Goal: Use online tool/utility: Utilize a website feature to perform a specific function

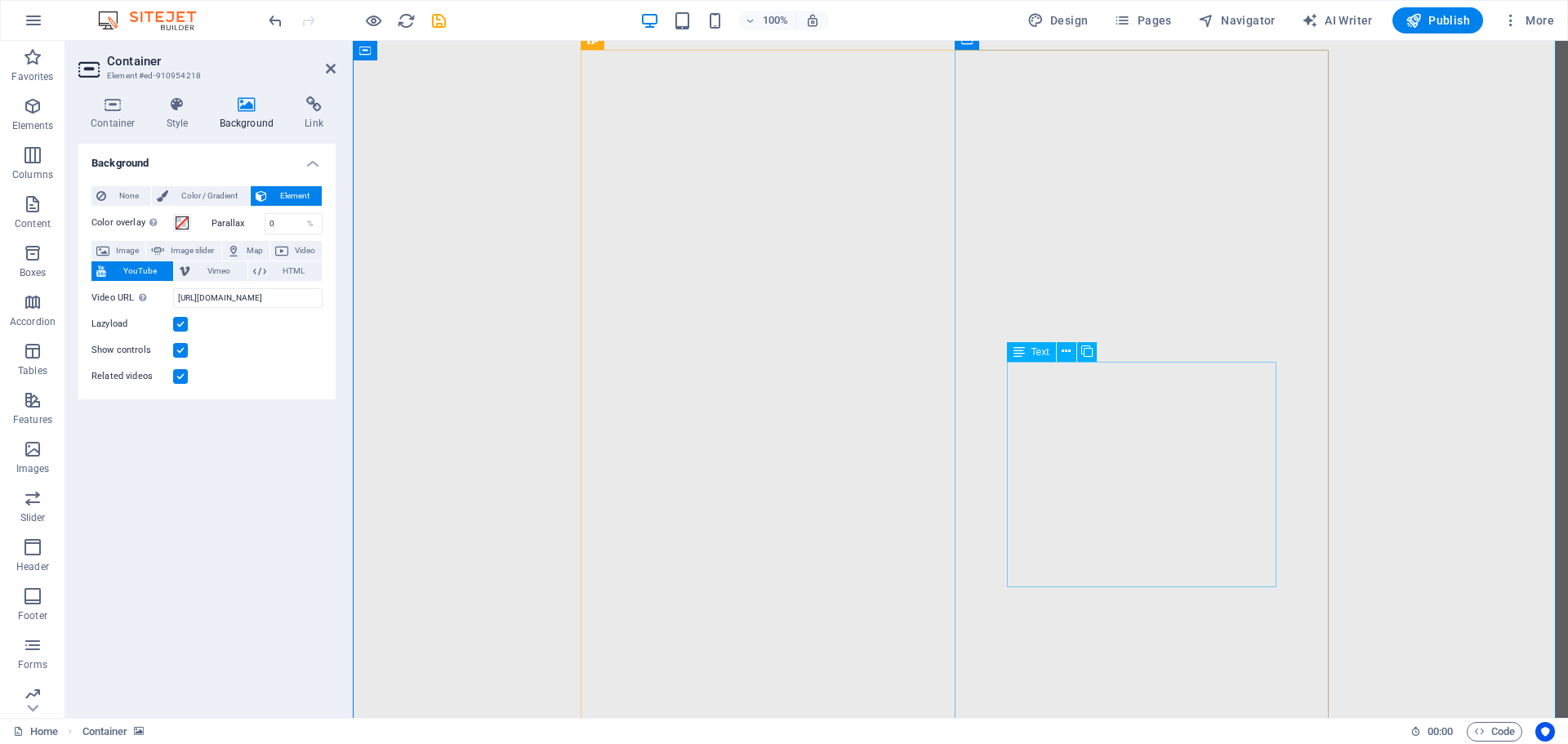
scroll to position [1878, 0]
click at [1437, 547] on div at bounding box center [960, 627] width 1215 height 1529
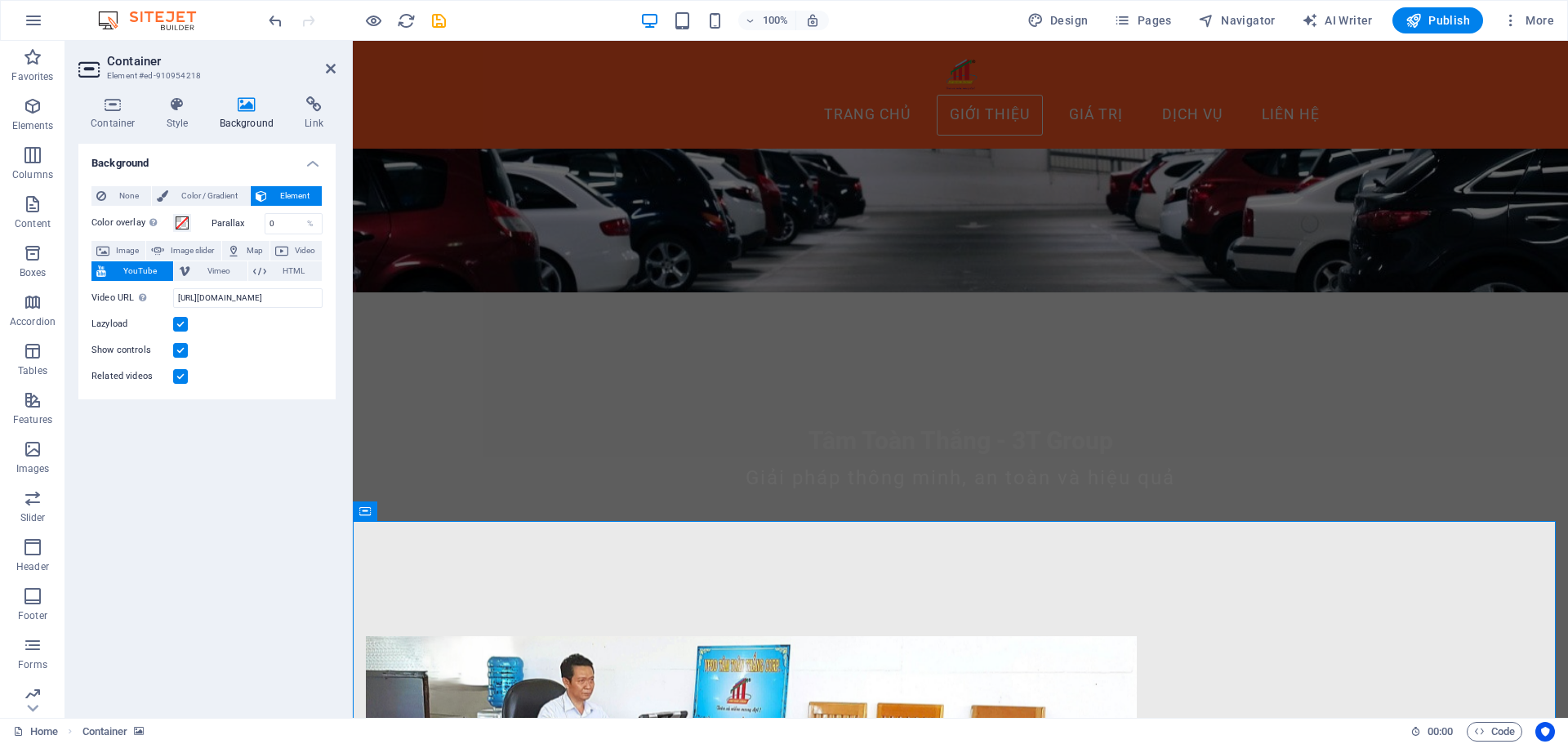
scroll to position [408, 0]
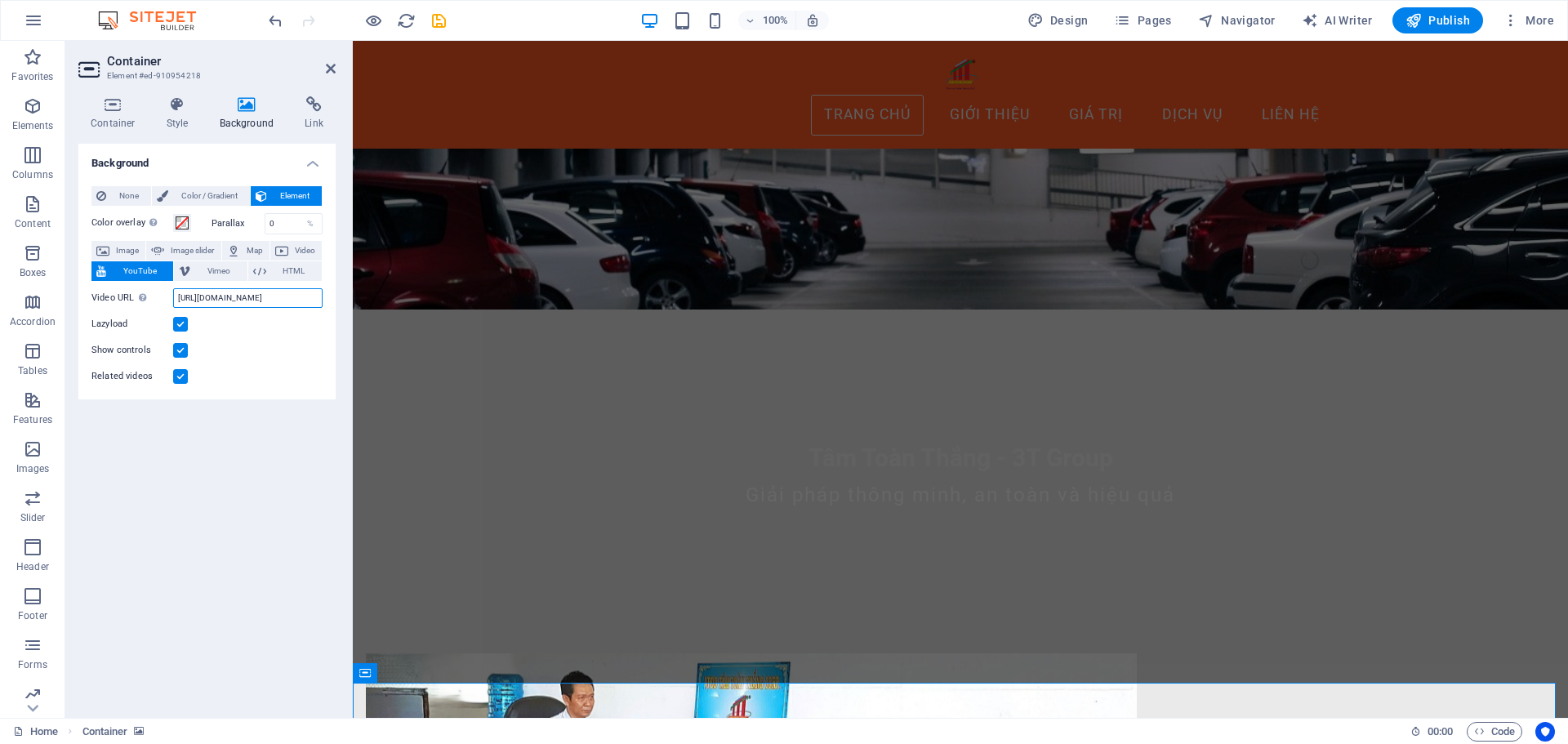
click at [204, 304] on input "[URL][DOMAIN_NAME]" at bounding box center [248, 298] width 149 height 20
paste input "9HaU8NjH7bI"
type input "[URL][DOMAIN_NAME]"
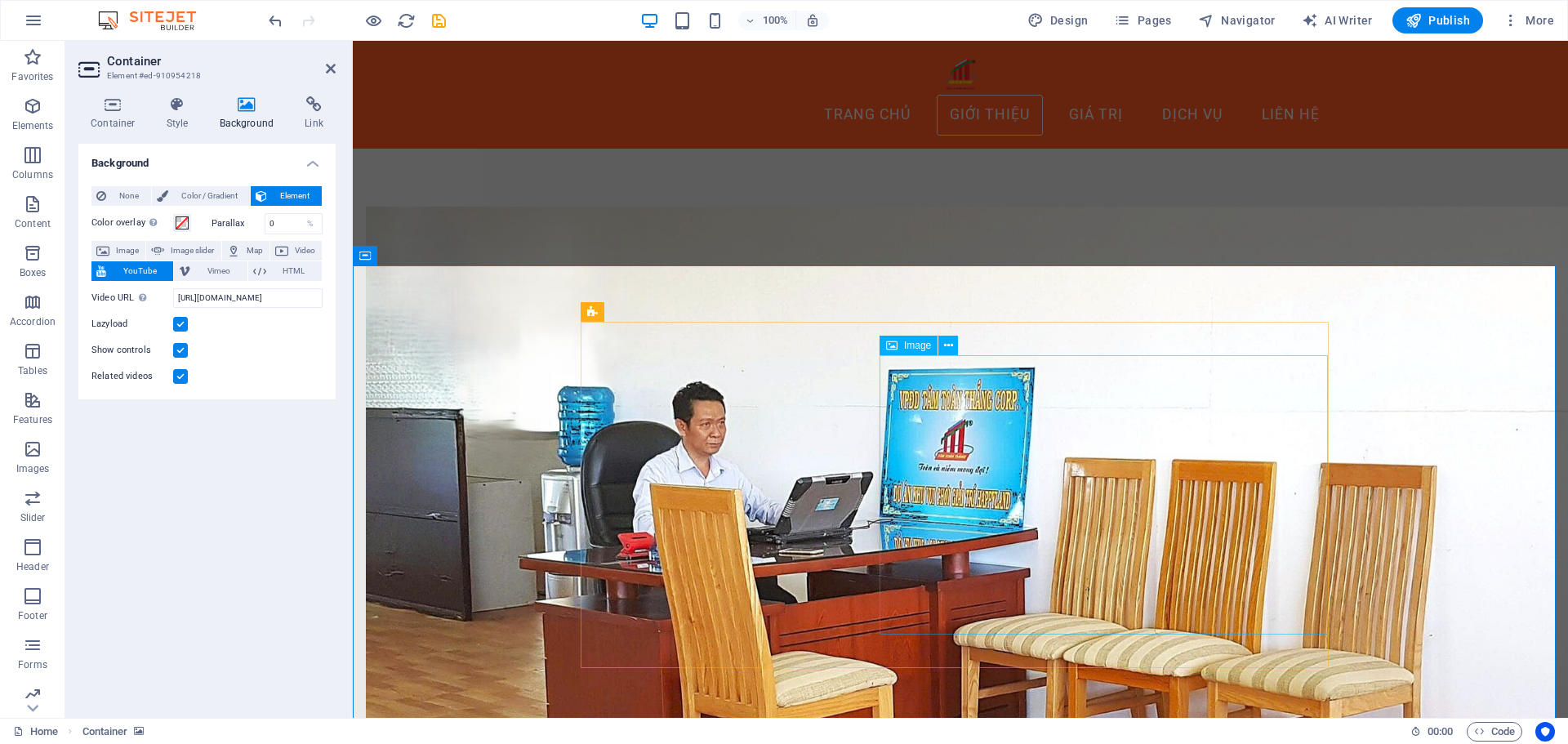
scroll to position [817, 0]
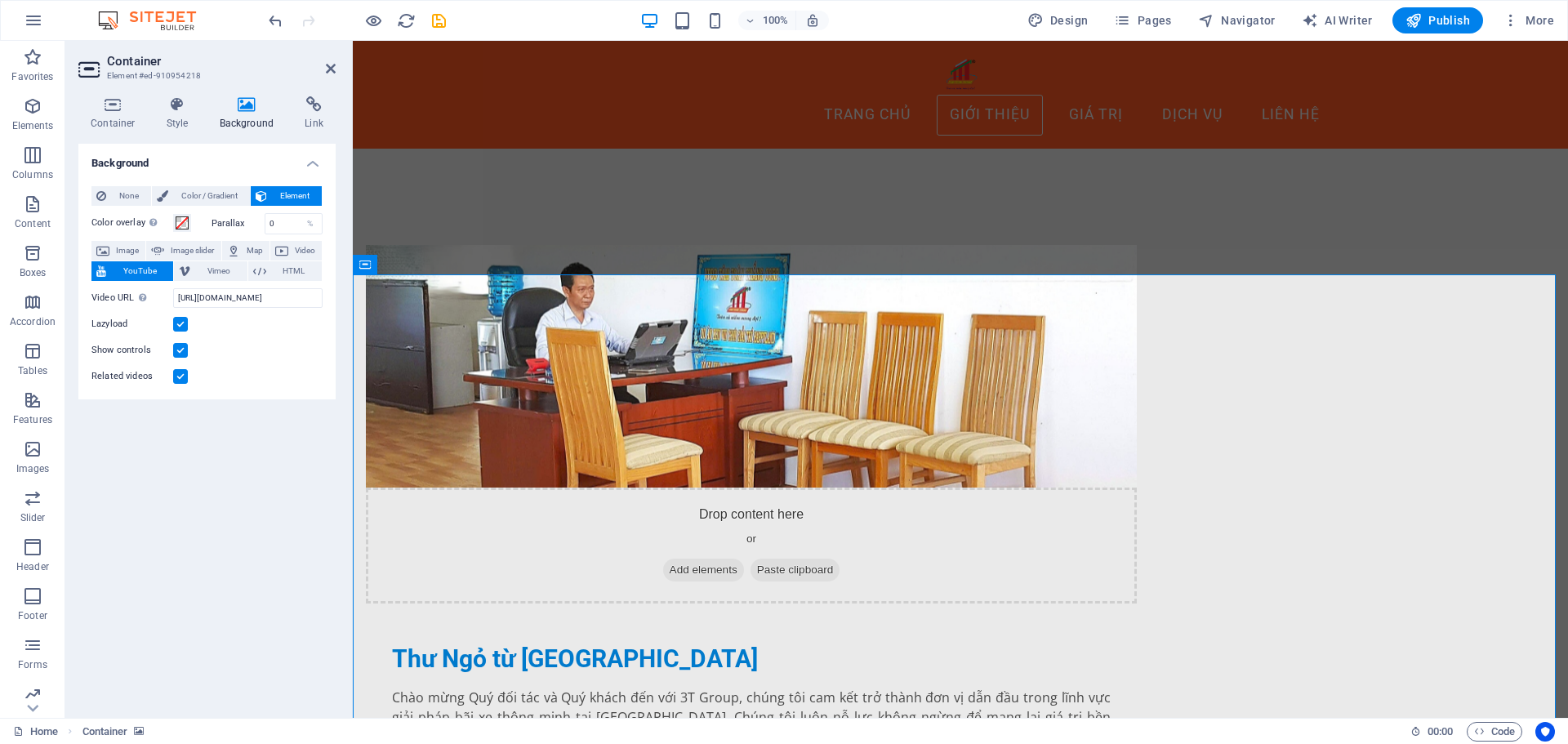
click at [183, 354] on label at bounding box center [180, 350] width 15 height 15
click at [0, 0] on input "Show controls" at bounding box center [0, 0] width 0 height 0
click at [183, 381] on label at bounding box center [180, 376] width 15 height 15
click at [0, 0] on input "Related videos" at bounding box center [0, 0] width 0 height 0
click at [183, 381] on label at bounding box center [180, 376] width 15 height 15
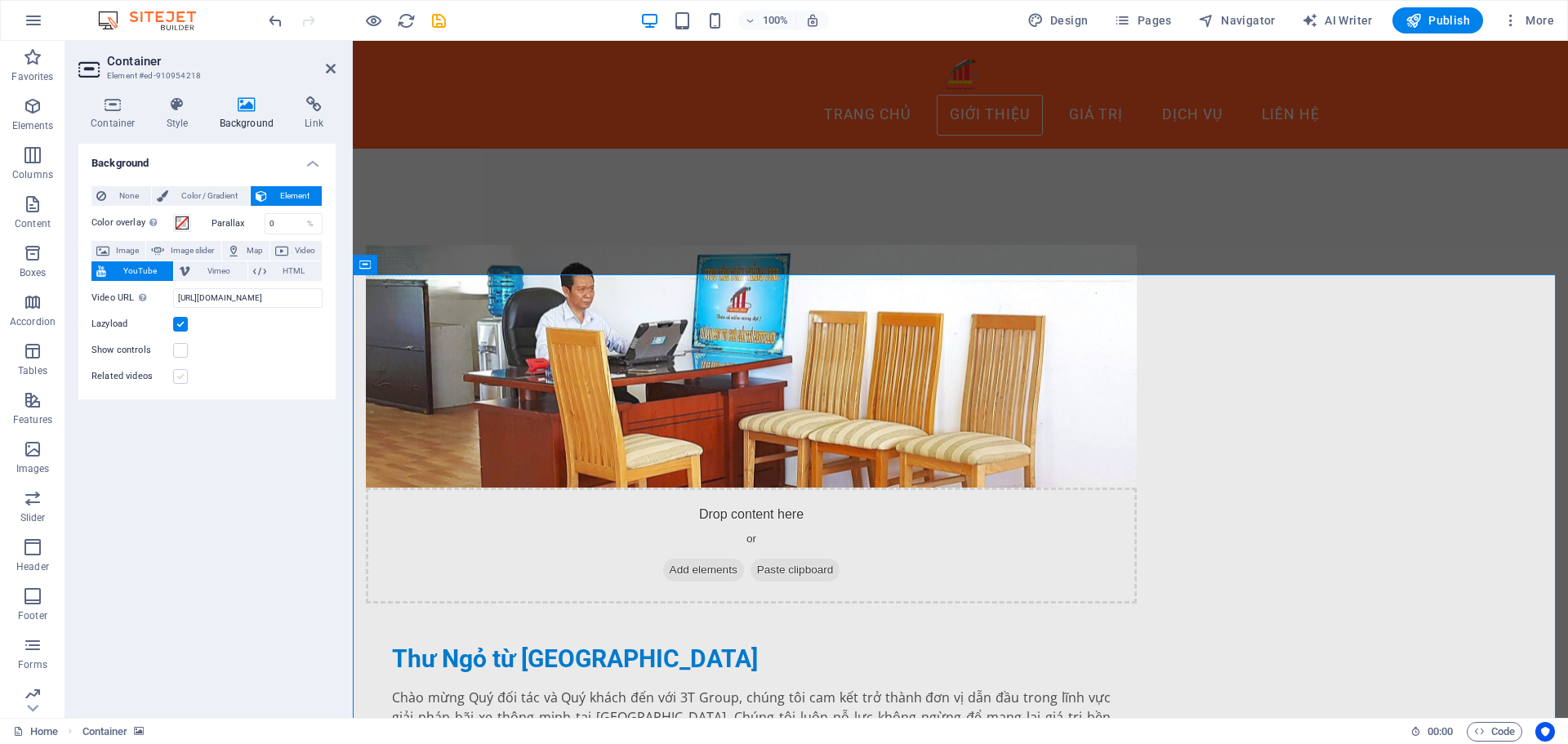
click at [0, 0] on input "Related videos" at bounding box center [0, 0] width 0 height 0
click at [183, 381] on label at bounding box center [180, 376] width 15 height 15
click at [0, 0] on input "Related videos" at bounding box center [0, 0] width 0 height 0
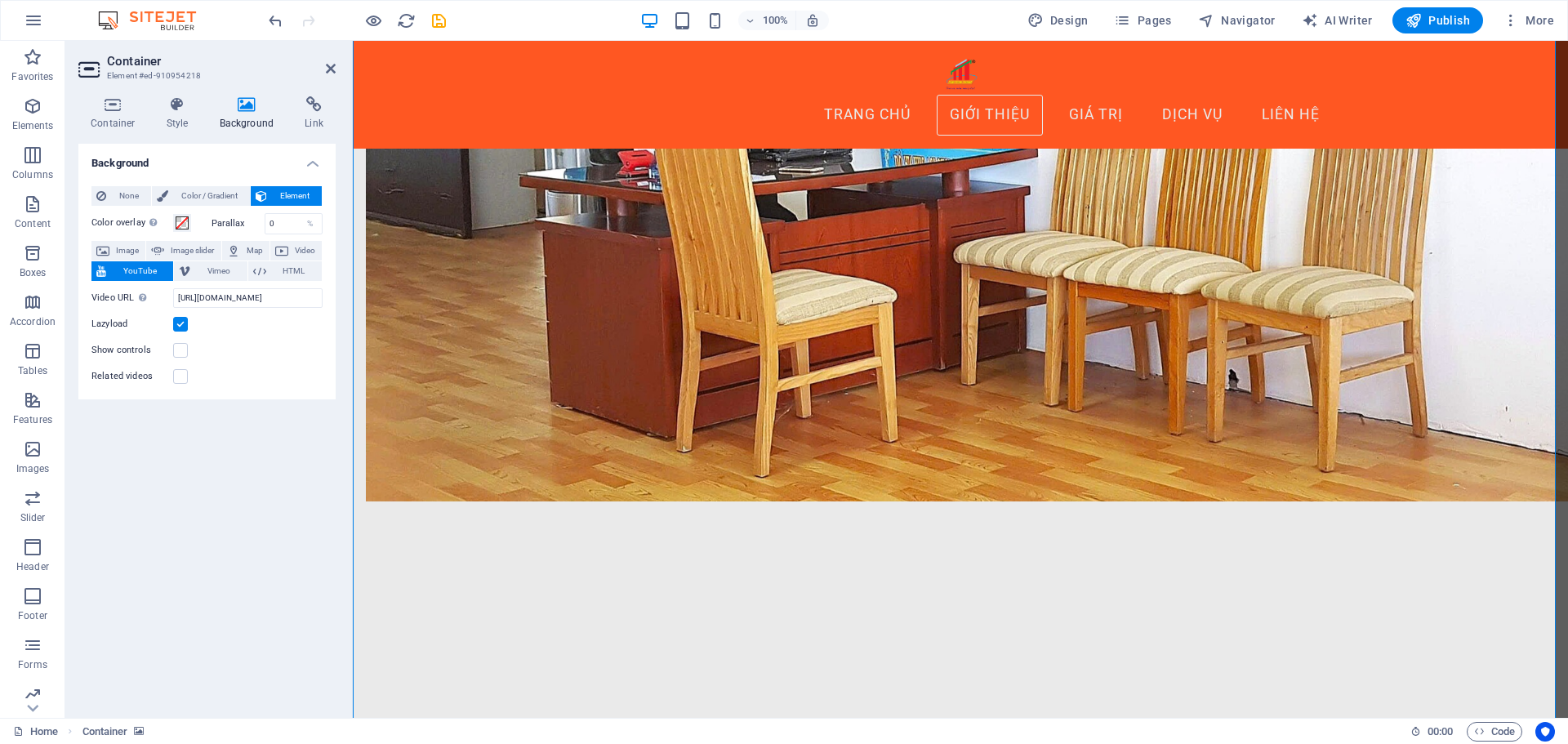
scroll to position [1225, 0]
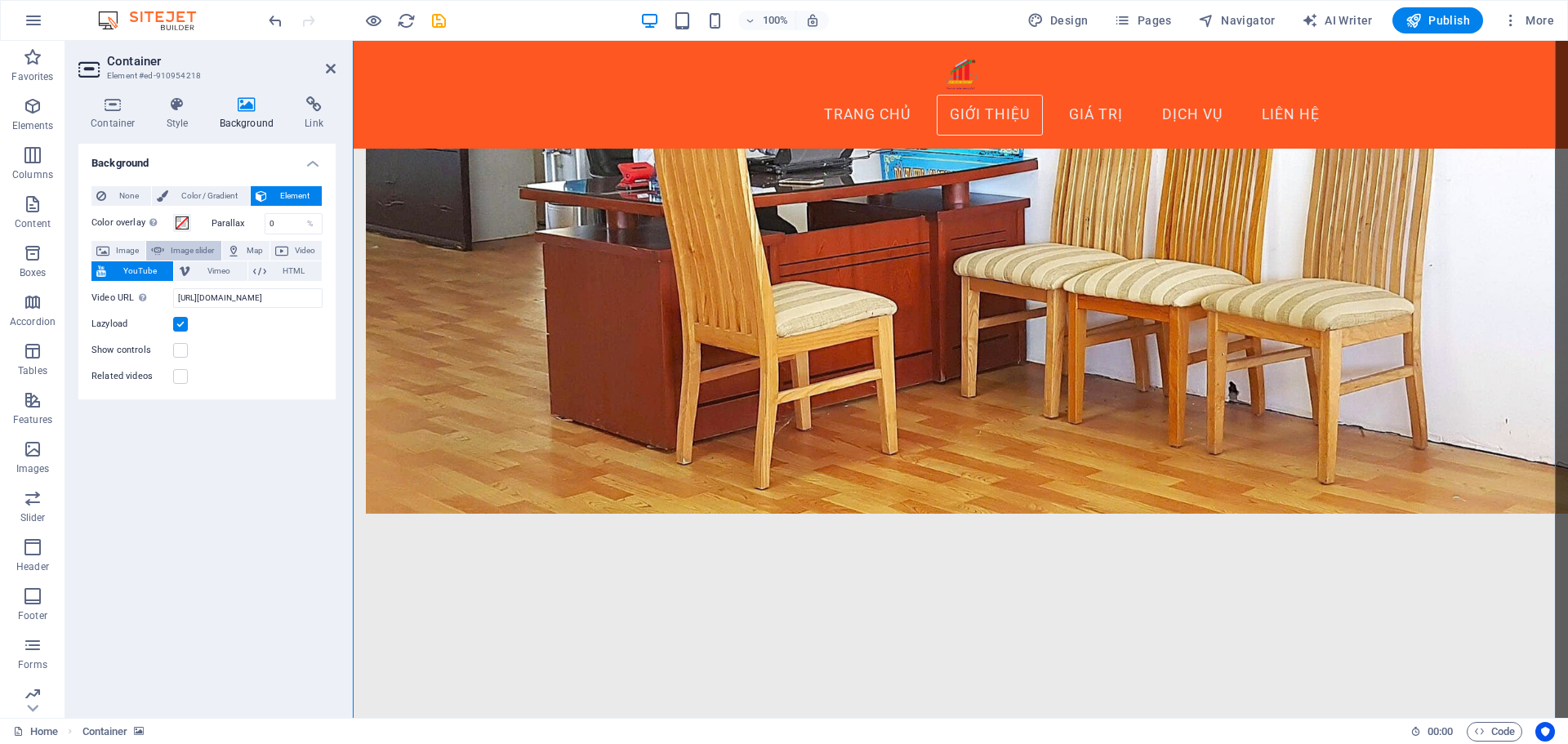
click at [201, 250] on span "Image slider" at bounding box center [192, 250] width 47 height 20
select select "ms"
select select "s"
select select "progressive"
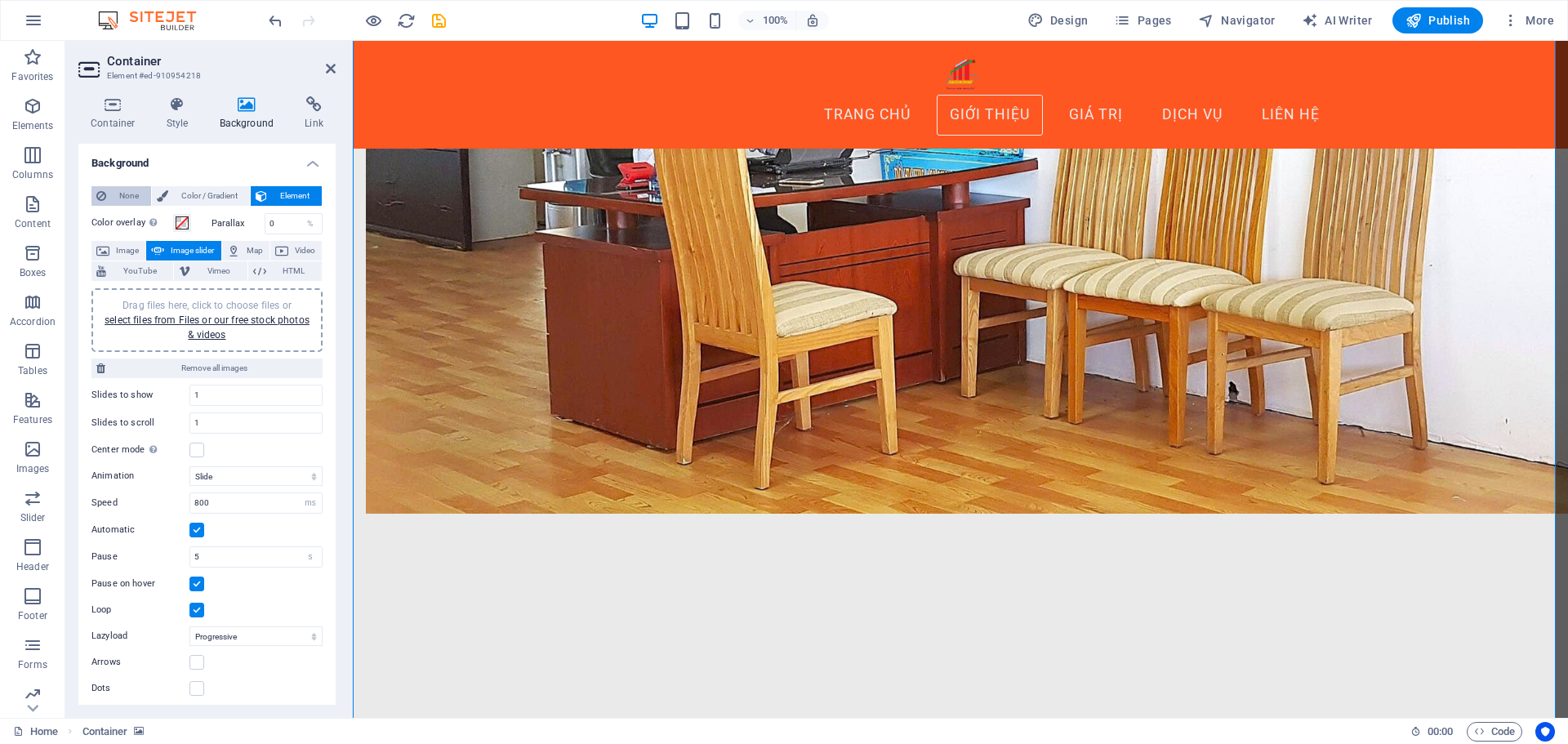
click at [136, 192] on span "None" at bounding box center [129, 196] width 35 height 20
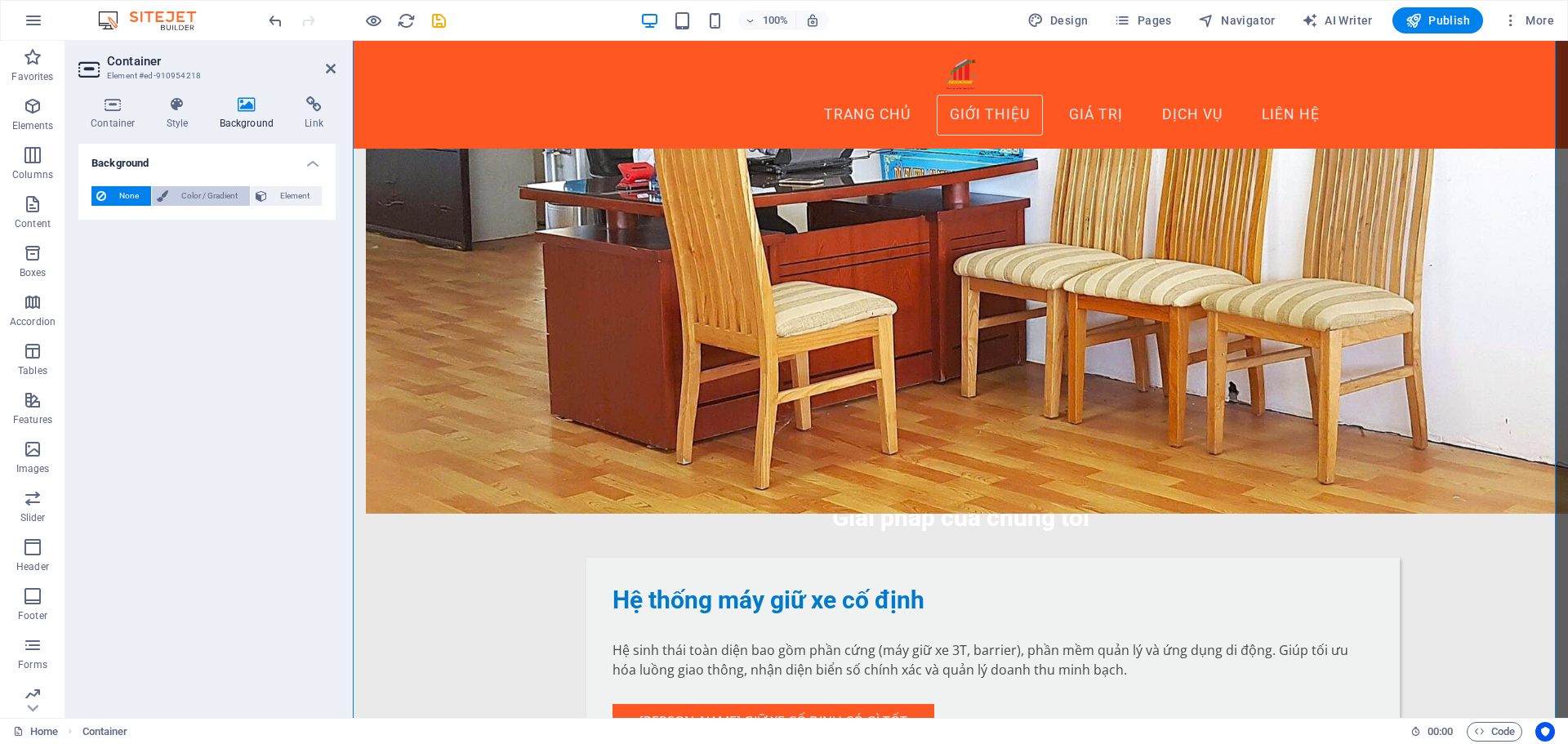
click at [224, 192] on span "Color / Gradient" at bounding box center [209, 196] width 72 height 20
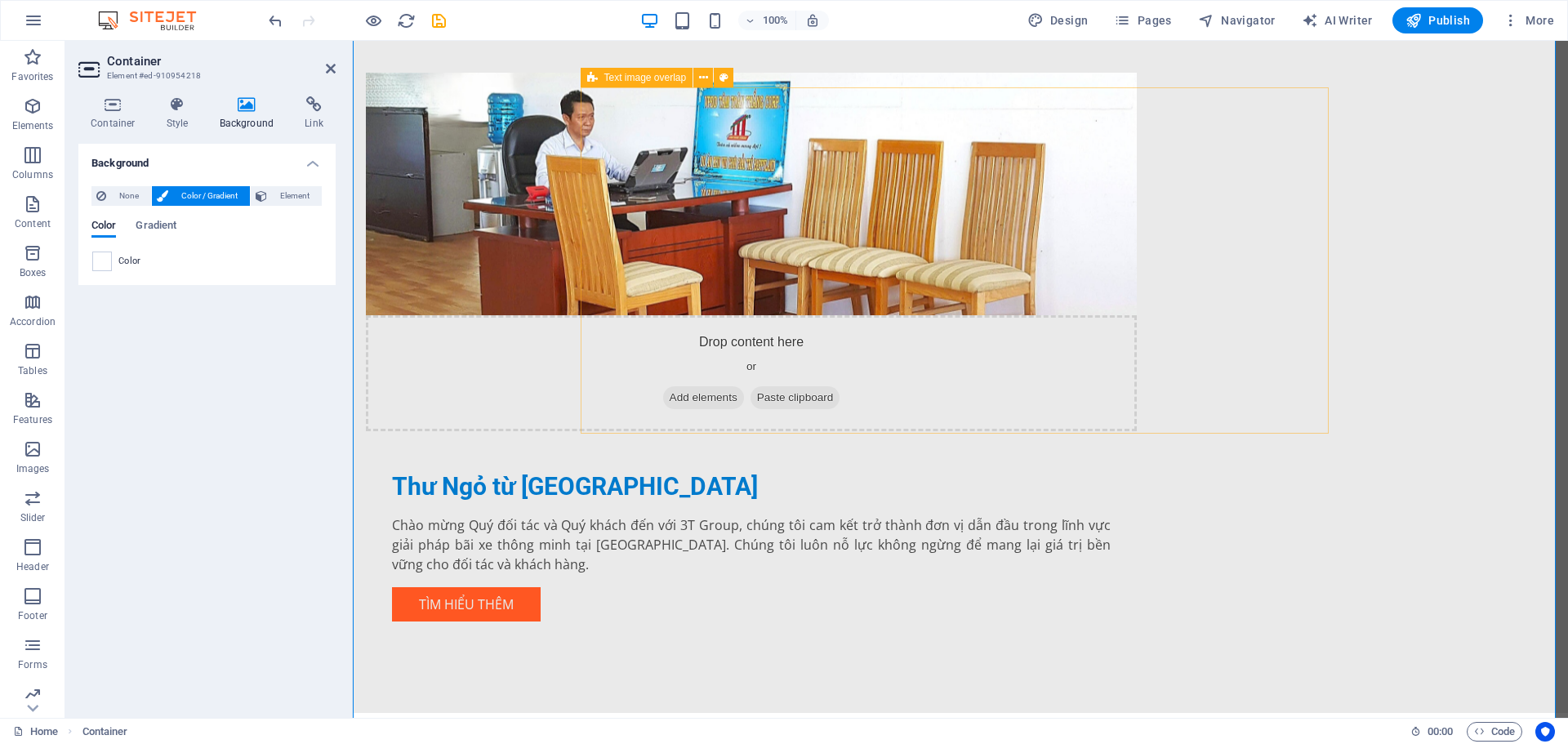
scroll to position [1062, 0]
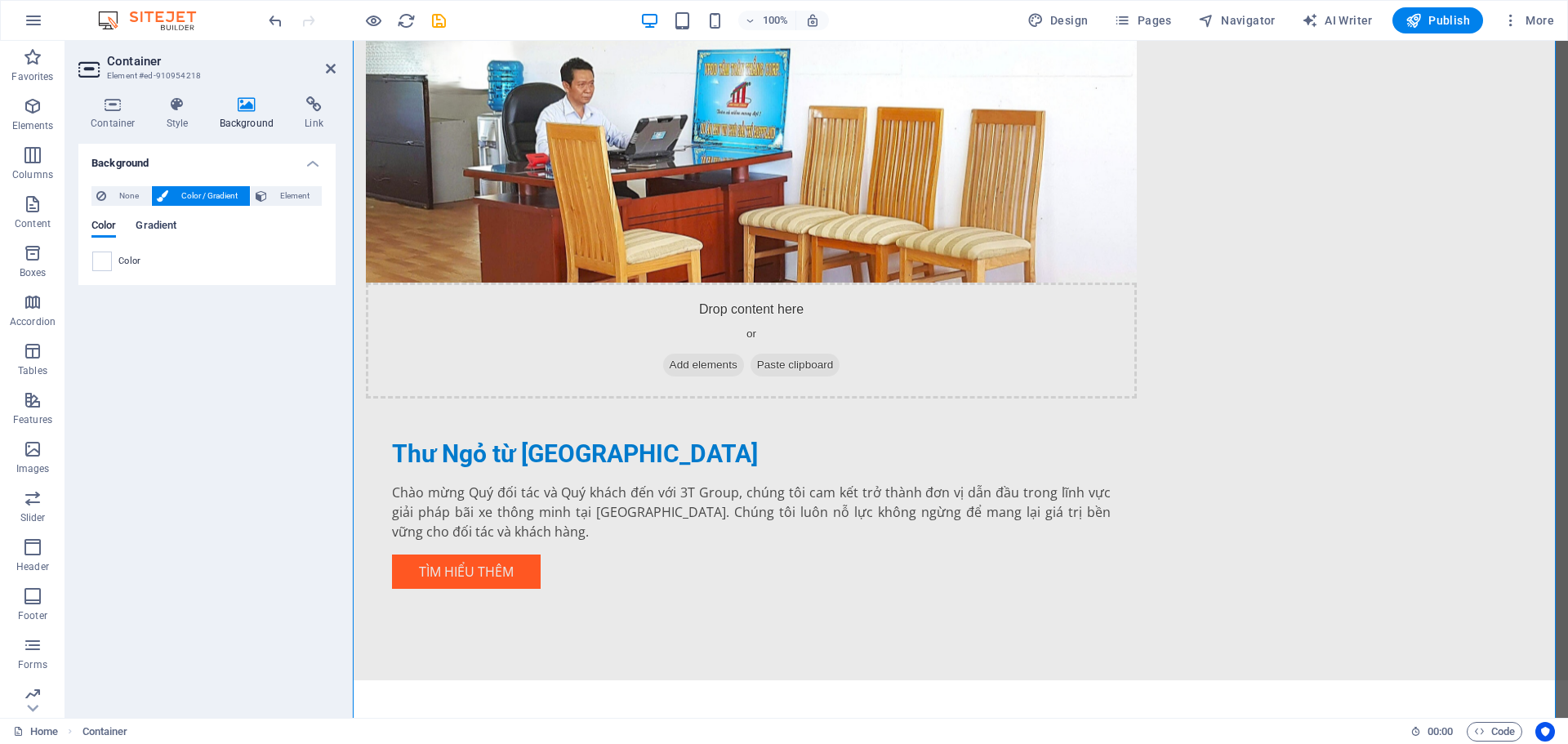
click at [151, 229] on span "Gradient" at bounding box center [155, 227] width 41 height 22
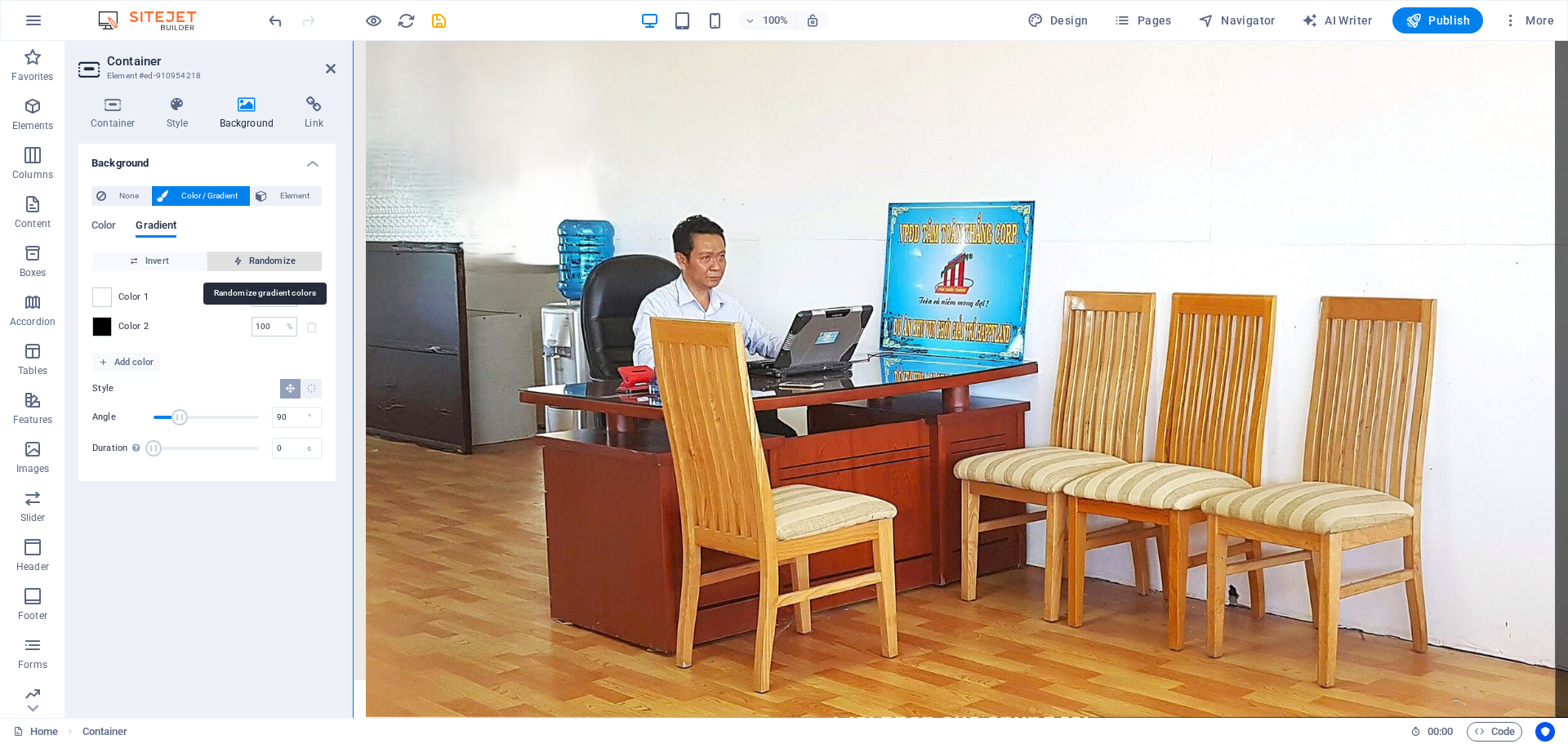
click at [224, 253] on span "Randomize" at bounding box center [264, 261] width 101 height 20
type input "223"
click at [224, 253] on span "Randomize" at bounding box center [264, 261] width 101 height 20
type input "25"
type input "228"
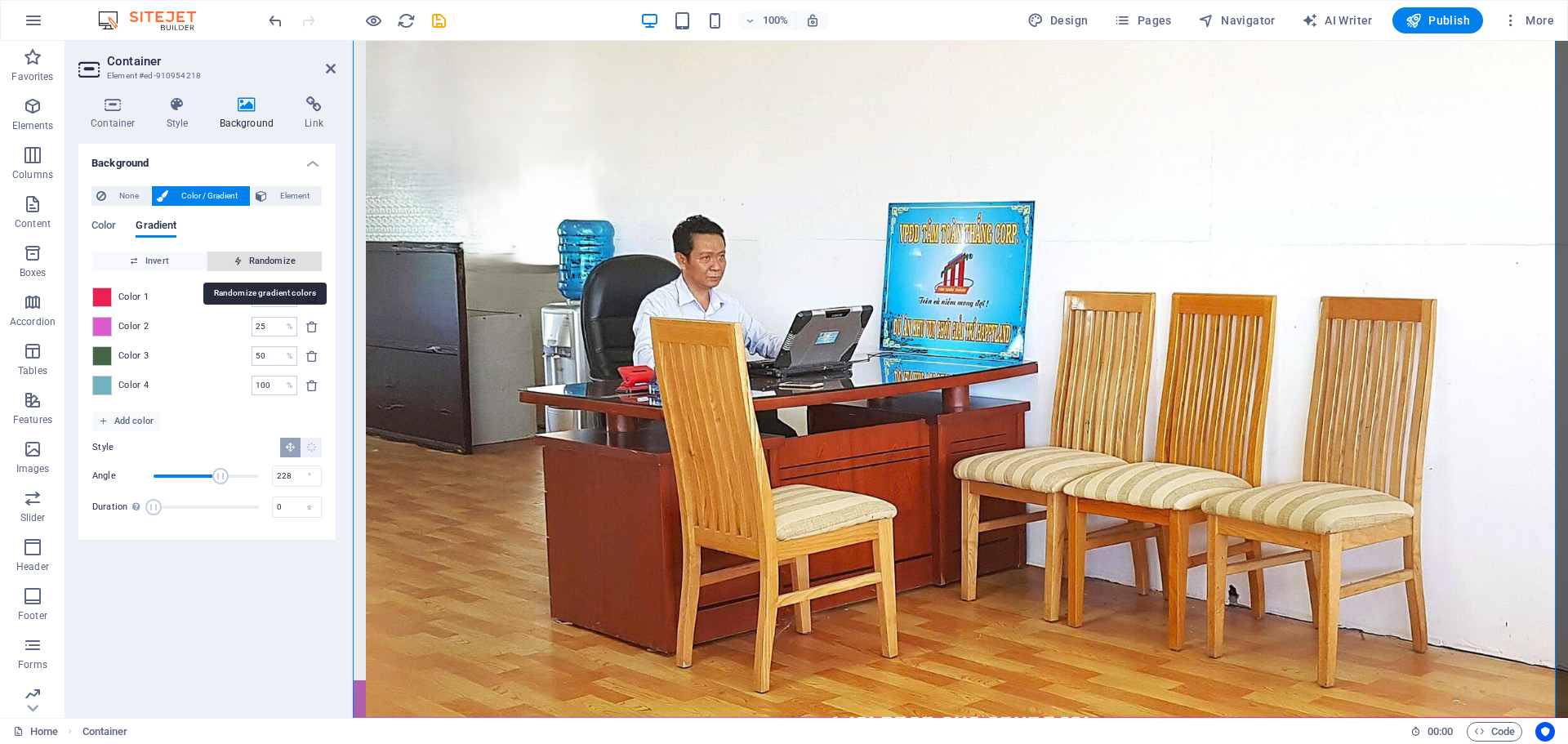
click at [224, 253] on span "Randomize" at bounding box center [264, 261] width 101 height 20
type input "17"
type input "108"
type input "23"
click at [224, 253] on span "Randomize" at bounding box center [264, 261] width 101 height 20
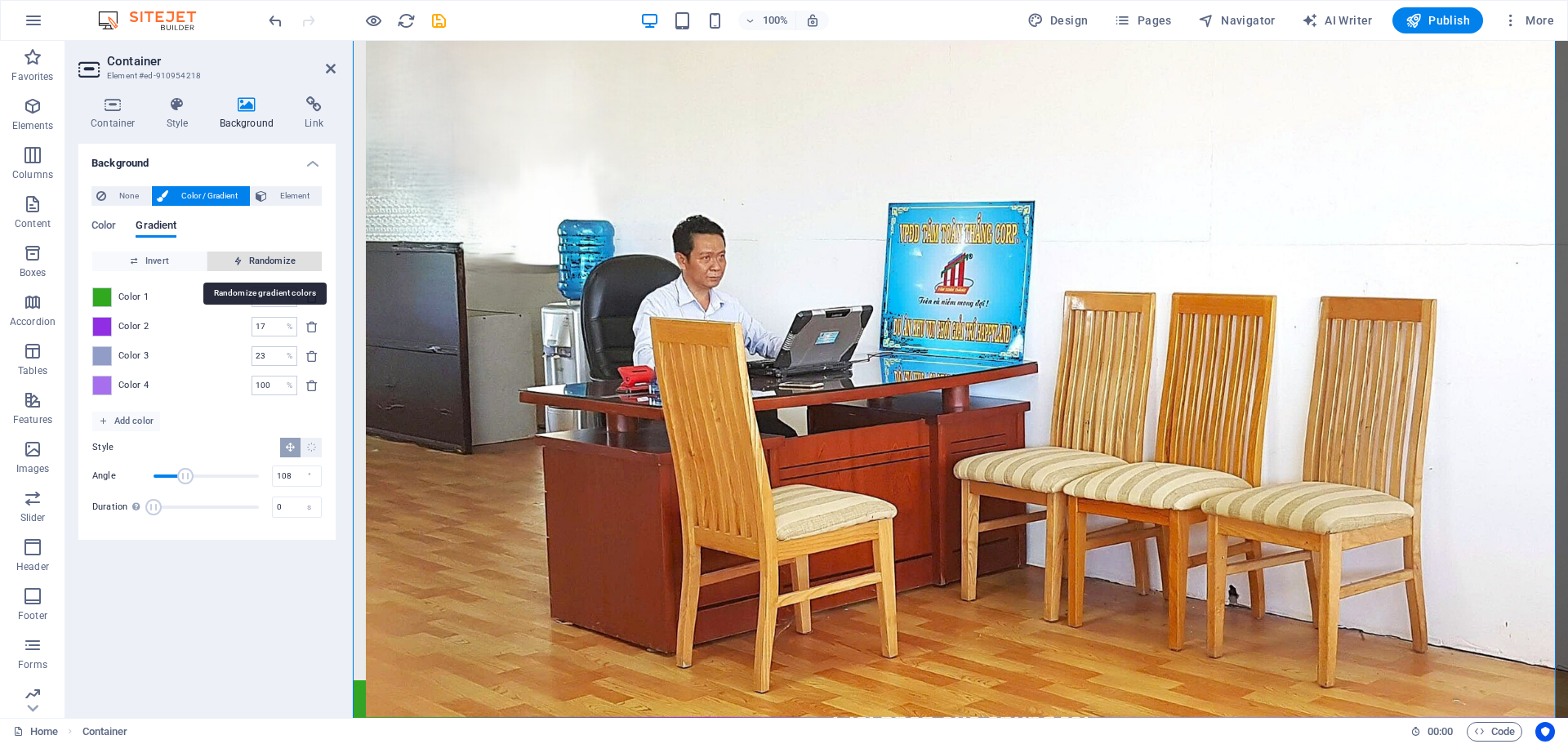
type input "25"
type input "84"
type input "100"
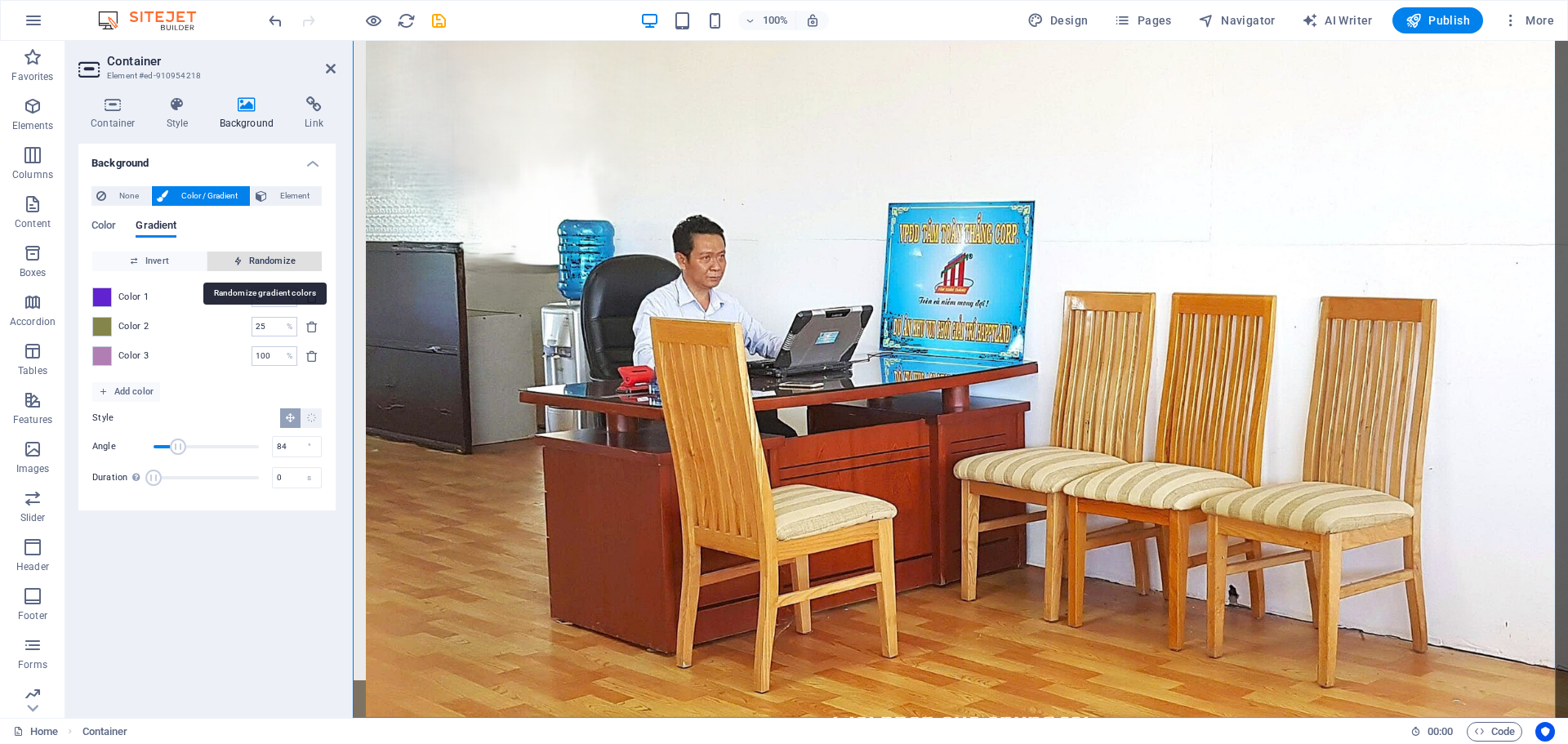
click at [224, 253] on span "Randomize" at bounding box center [264, 261] width 101 height 20
type input "23"
type input "326"
type input "59"
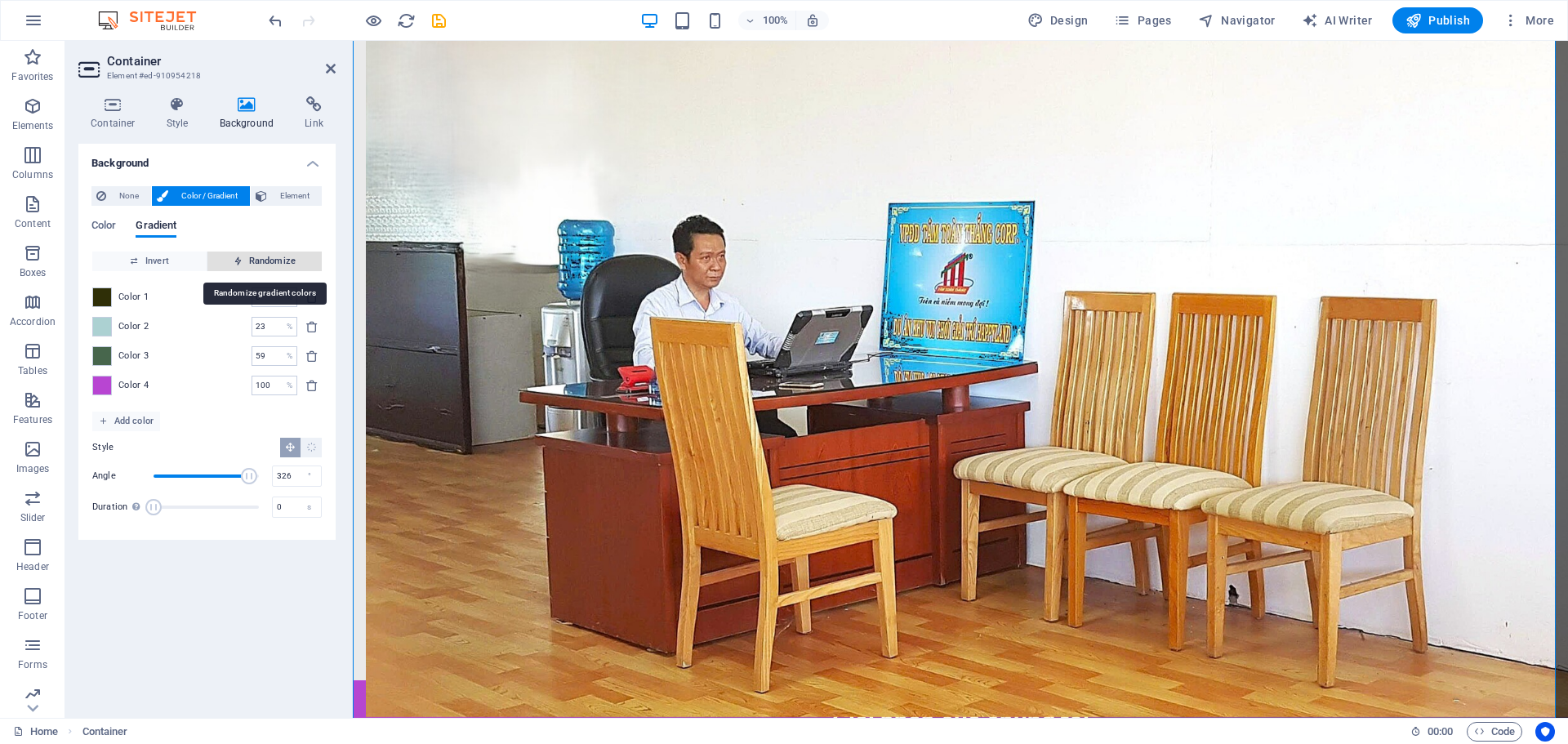
click at [224, 253] on span "Randomize" at bounding box center [264, 261] width 101 height 20
type input "6"
type input "297"
type input "43"
click at [224, 253] on span "Randomize" at bounding box center [264, 261] width 101 height 20
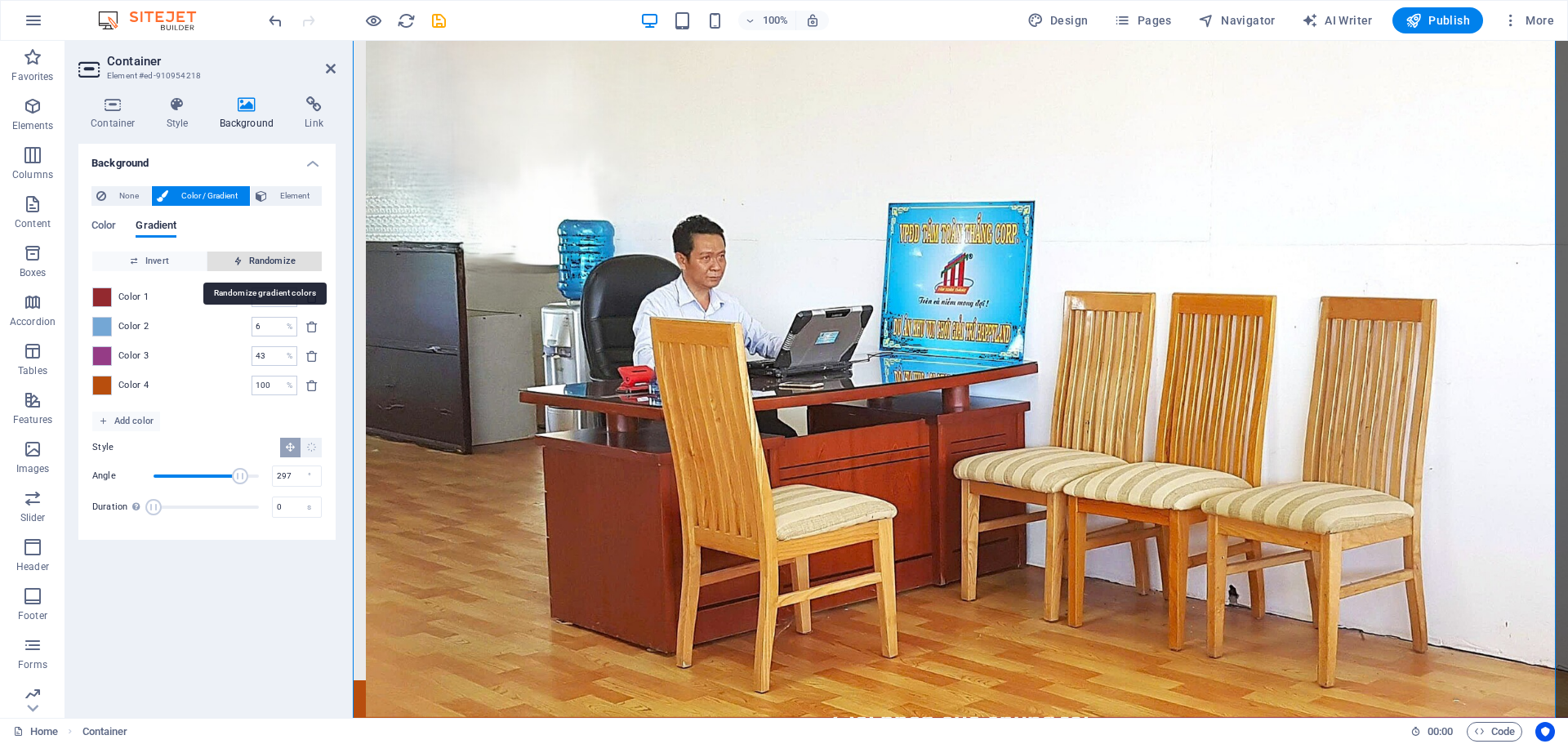
type input "4"
type input "38"
type input "70"
click at [224, 253] on span "Randomize" at bounding box center [264, 261] width 101 height 20
type input "100"
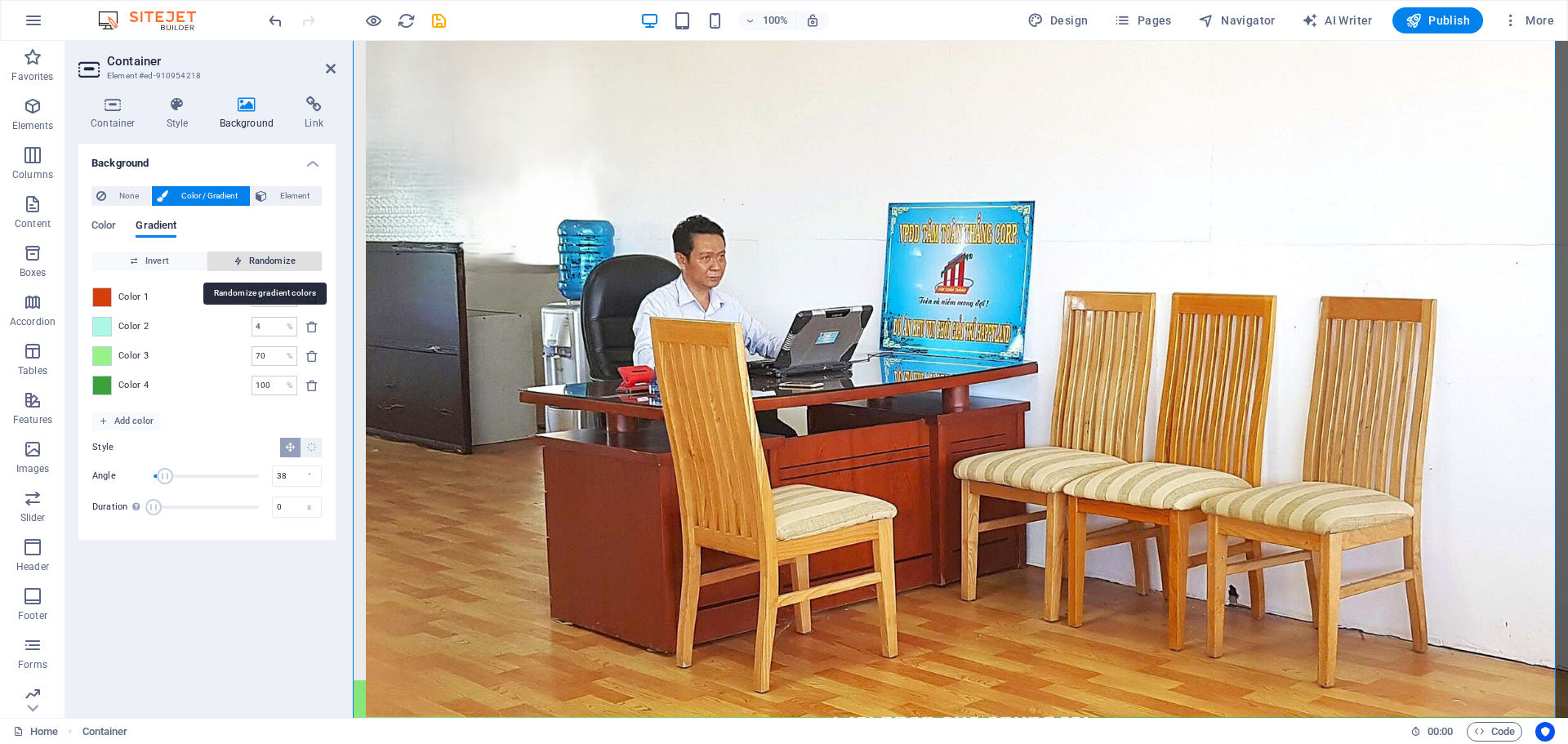
type input "197"
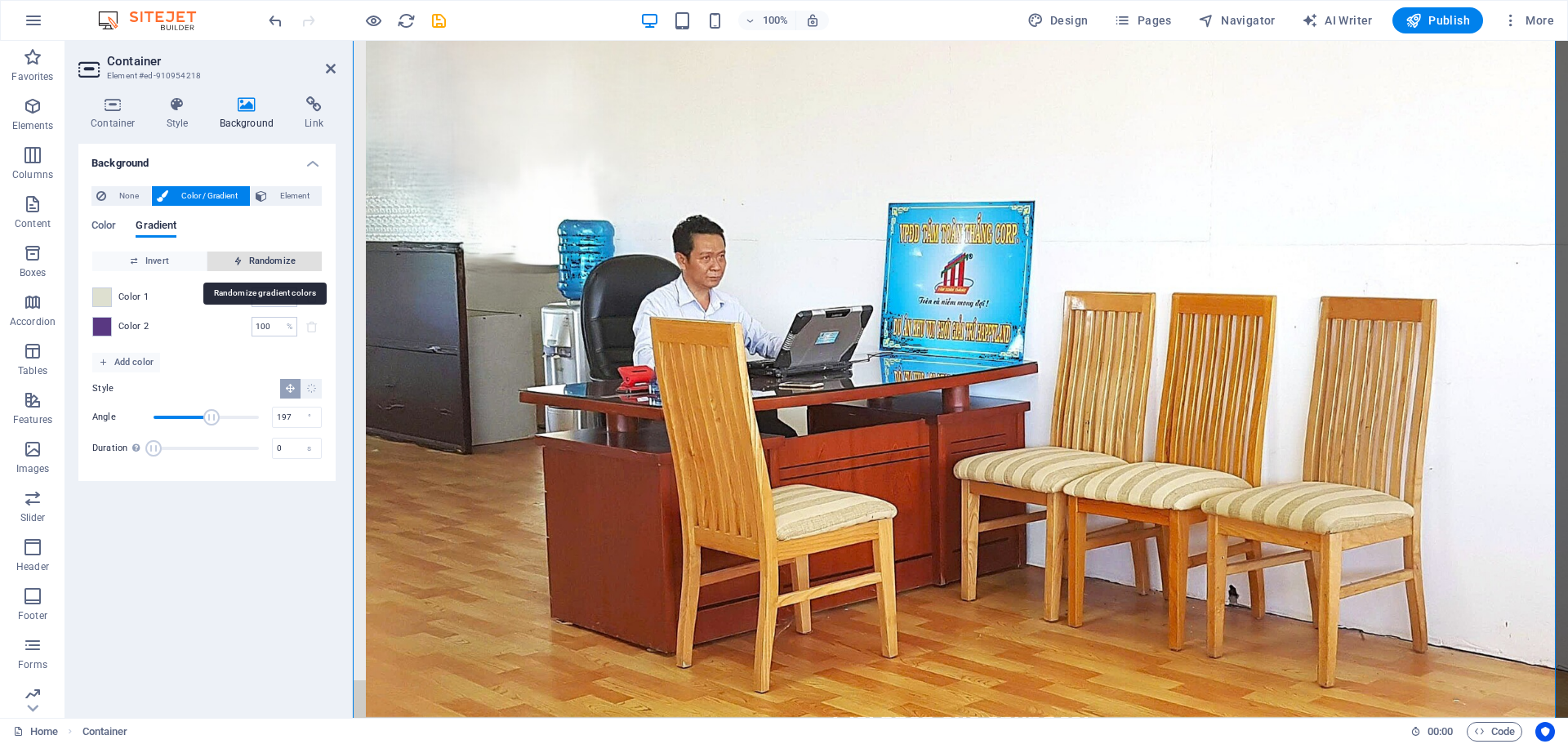
click at [224, 253] on span "Randomize" at bounding box center [264, 261] width 101 height 20
type input "78"
type input "359"
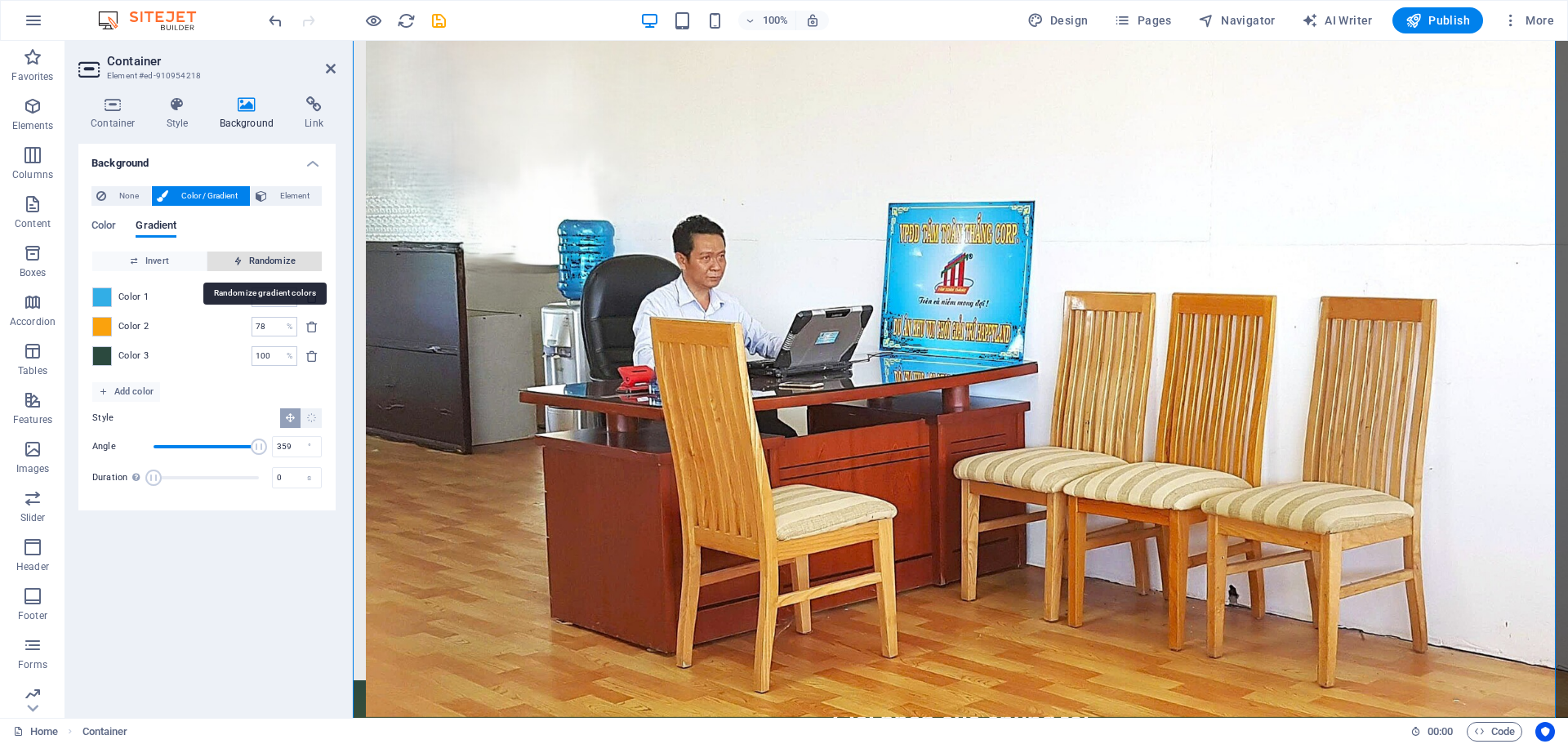
click at [224, 253] on span "Randomize" at bounding box center [264, 261] width 101 height 20
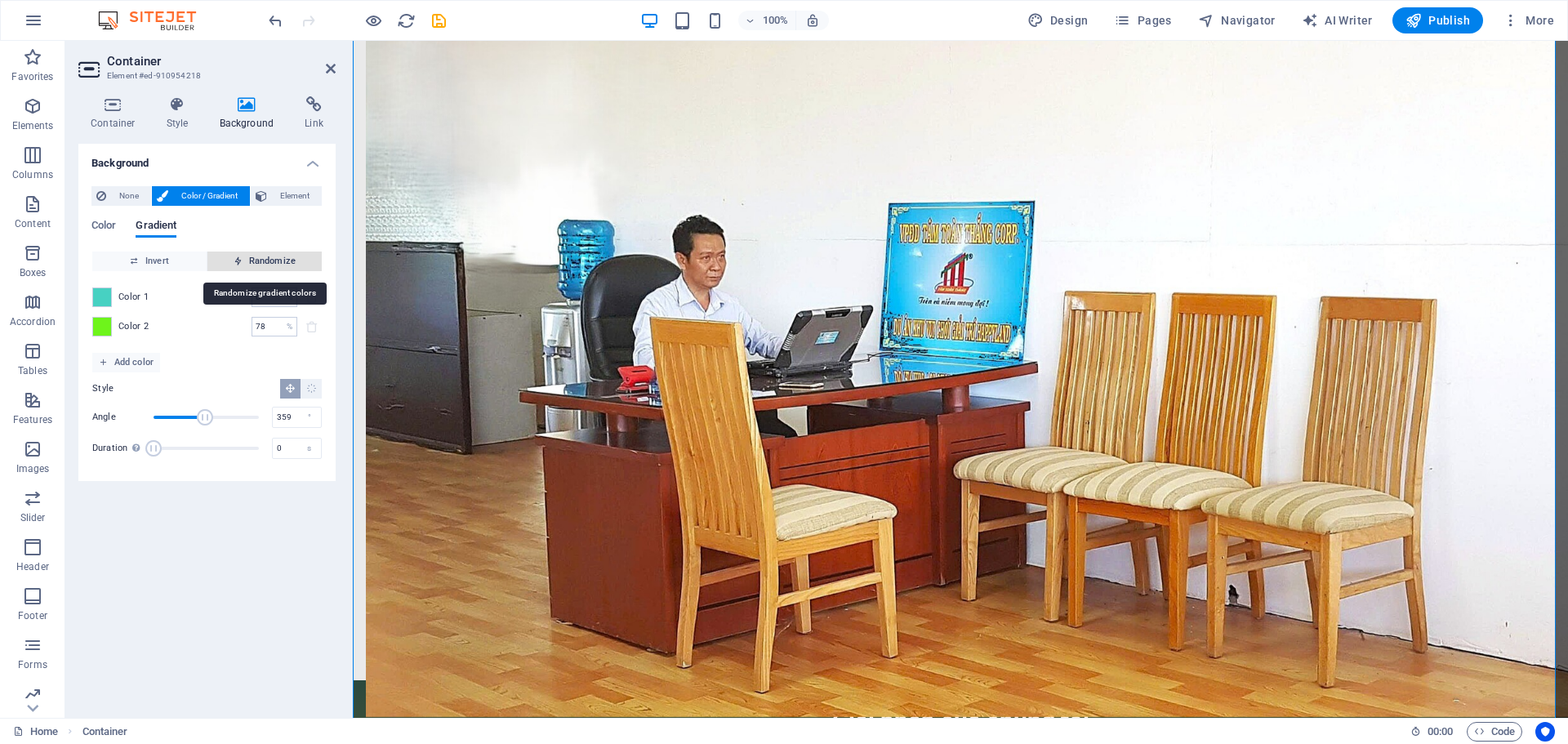
type input "100"
click at [224, 253] on span "Randomize" at bounding box center [264, 261] width 101 height 20
type input "0"
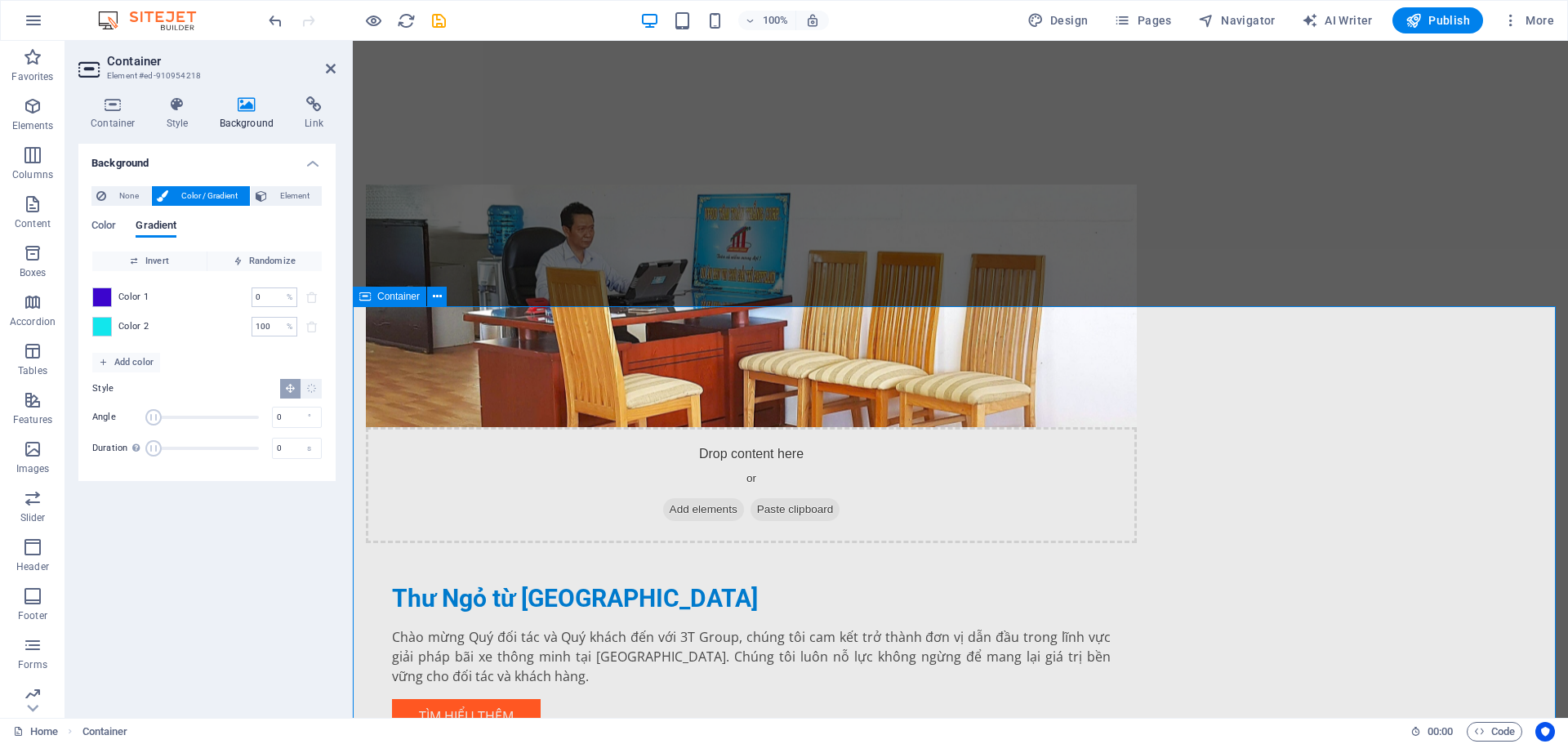
scroll to position [980, 0]
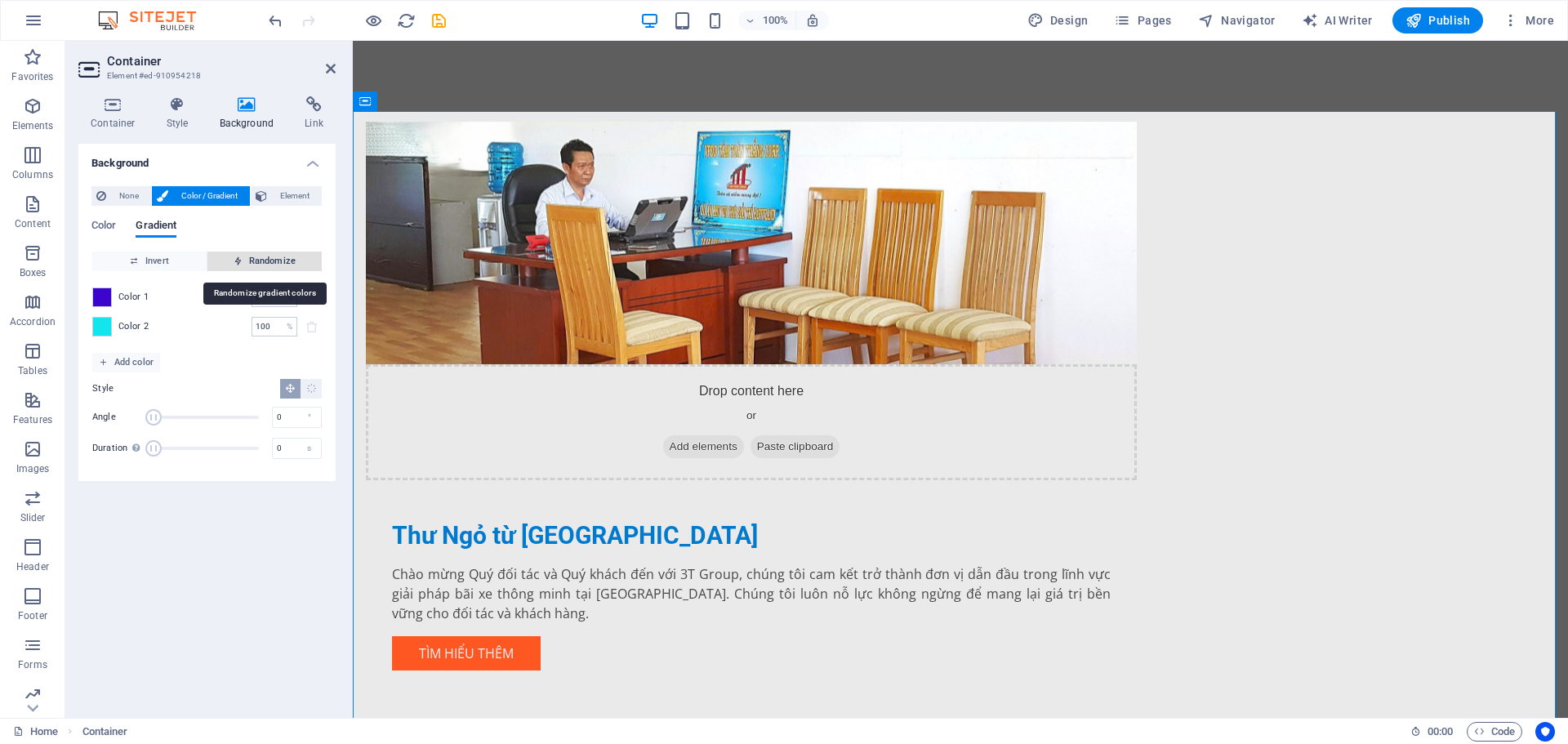
click at [274, 260] on span "Randomize" at bounding box center [264, 261] width 101 height 20
type input "89"
type input "254"
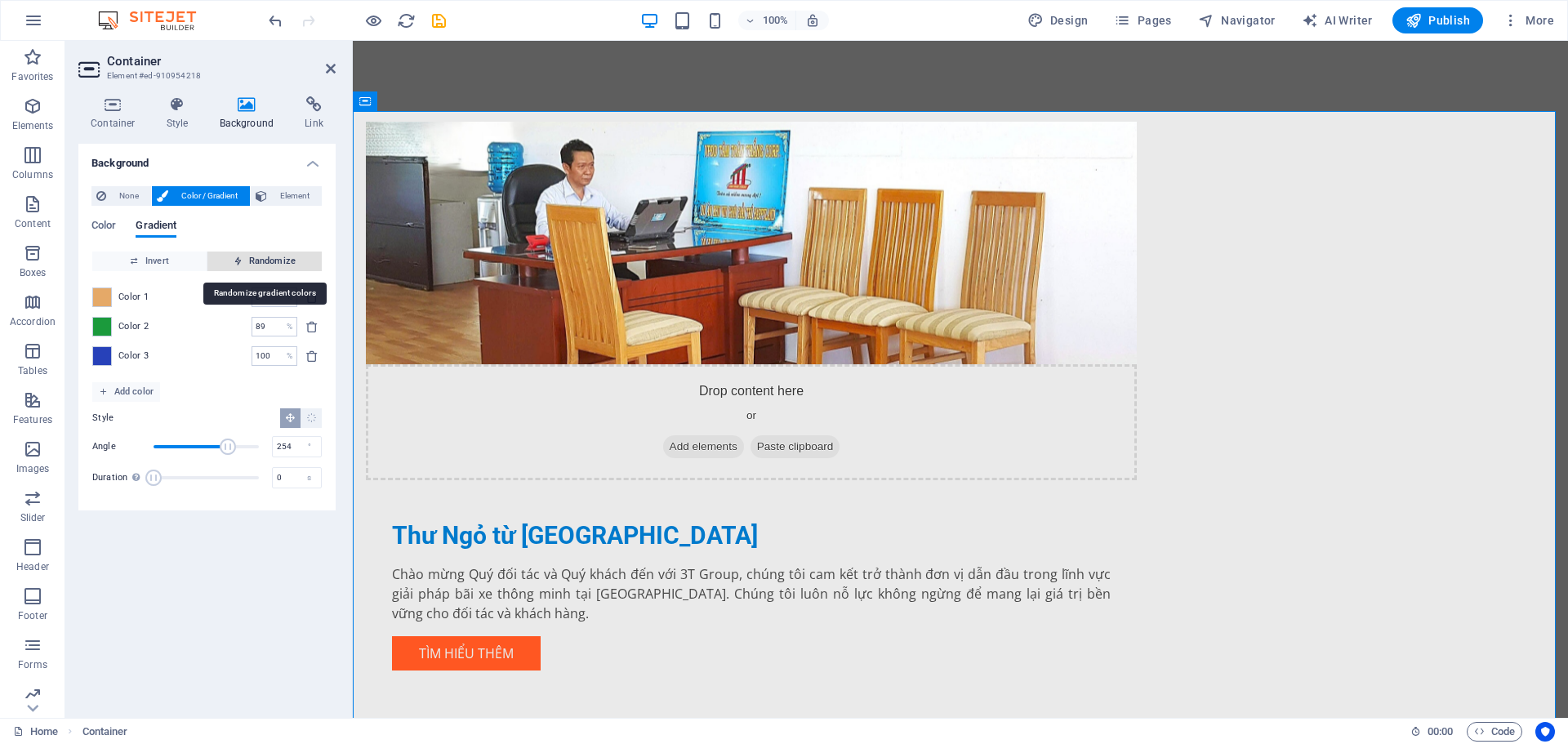
click at [274, 260] on span "Randomize" at bounding box center [264, 261] width 101 height 20
type input "70"
type input "110"
type input "87"
click at [274, 260] on span "Randomize" at bounding box center [264, 261] width 101 height 20
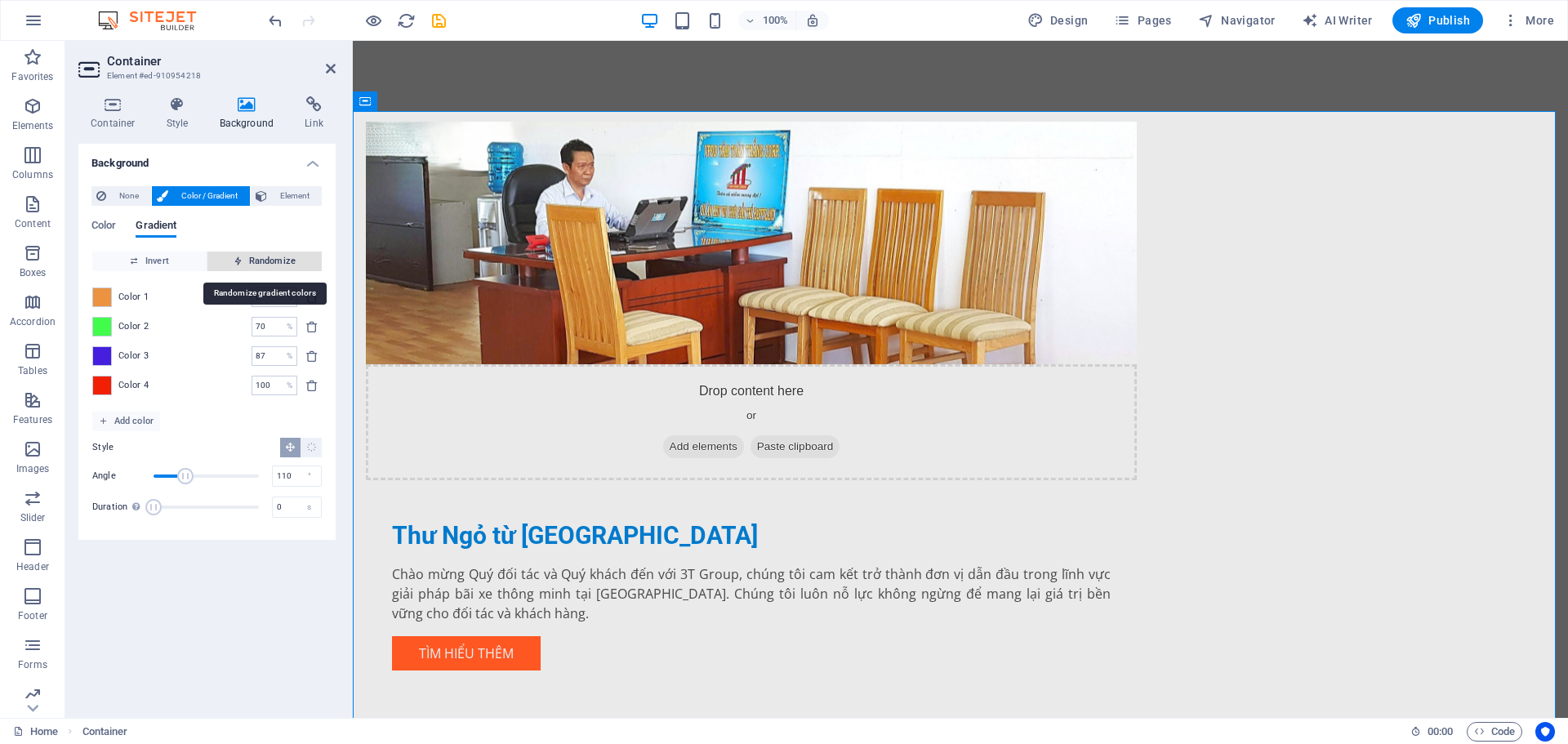
type input "54"
type input "198"
type input "100"
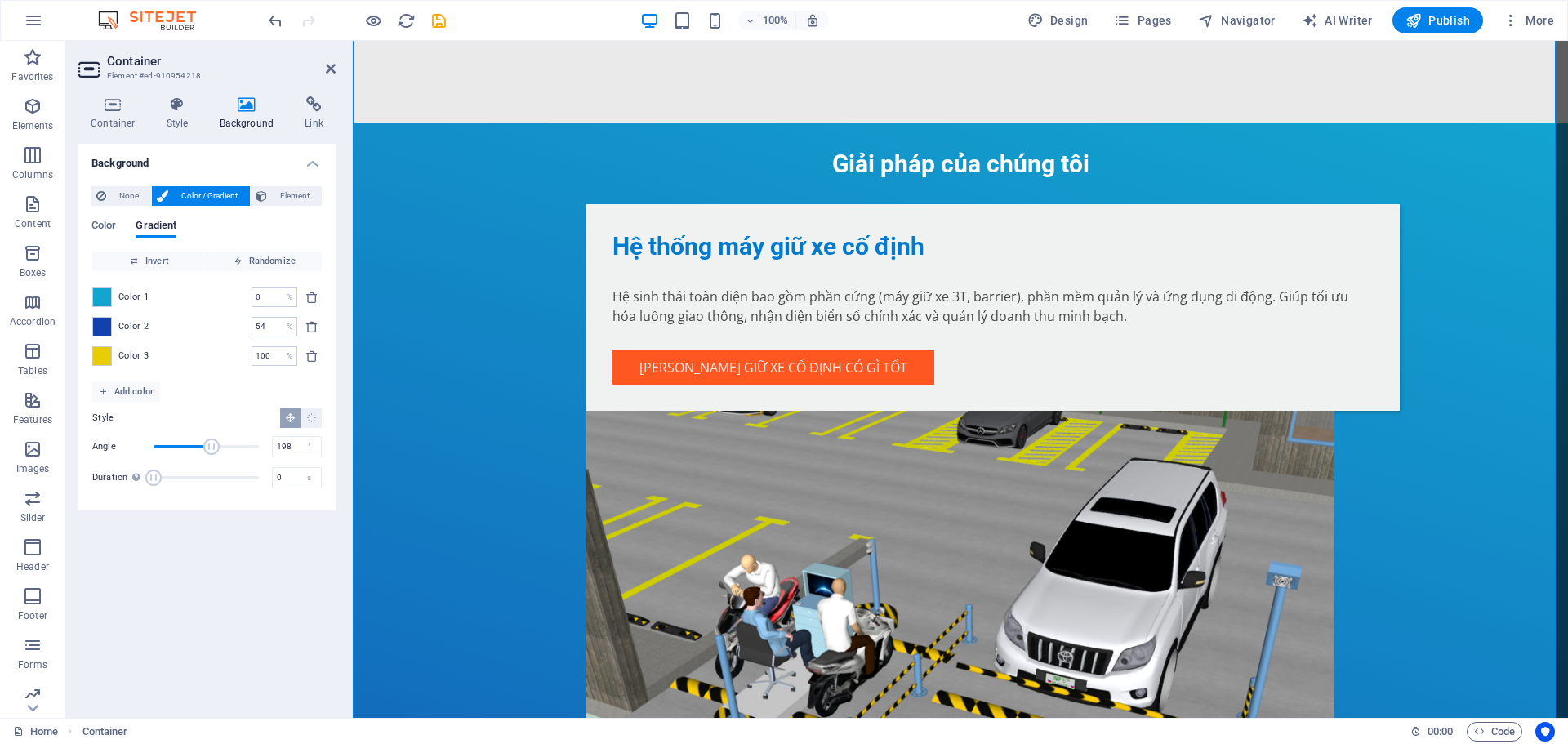
scroll to position [1797, 0]
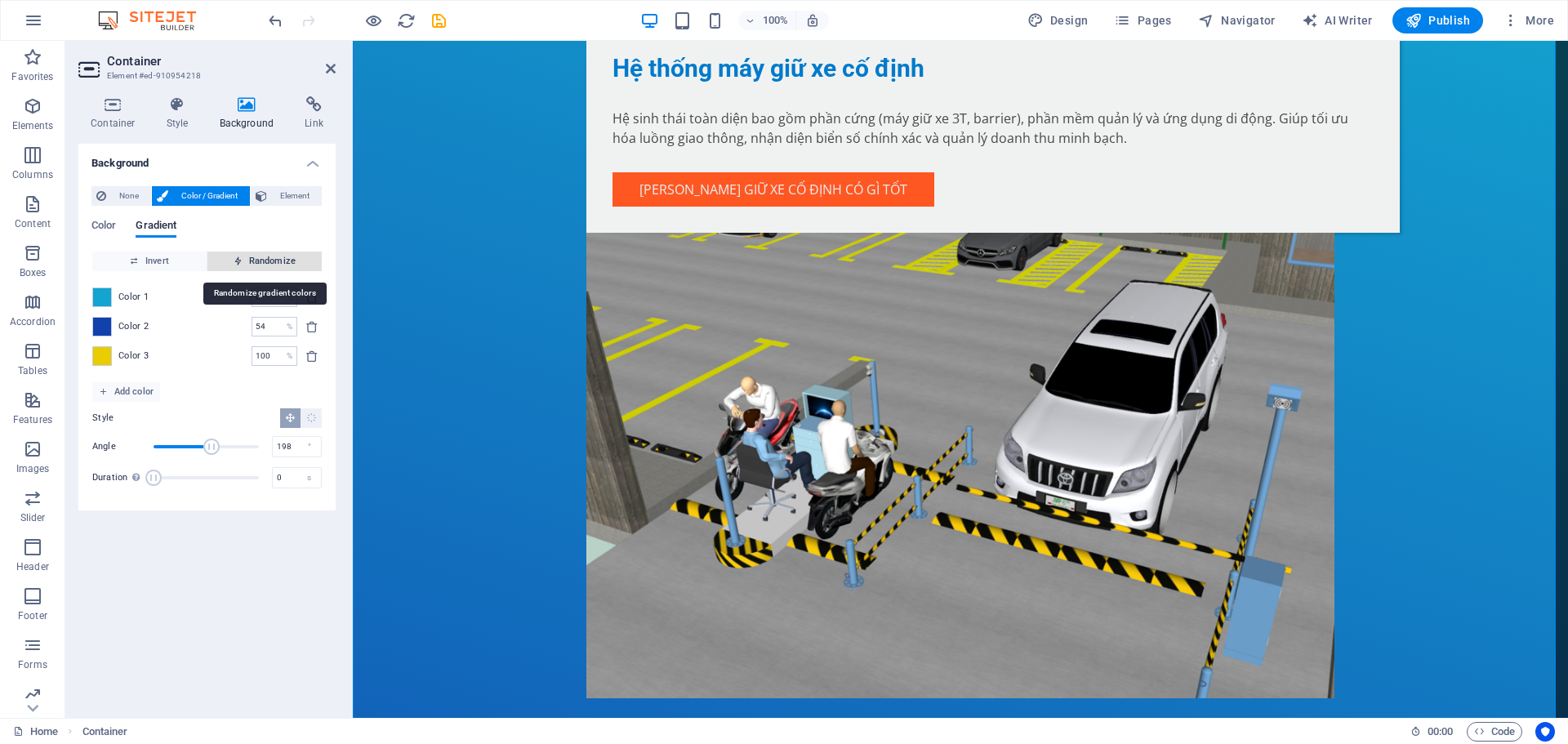
click at [266, 260] on span "Randomize" at bounding box center [264, 261] width 101 height 20
type input "83"
type input "27"
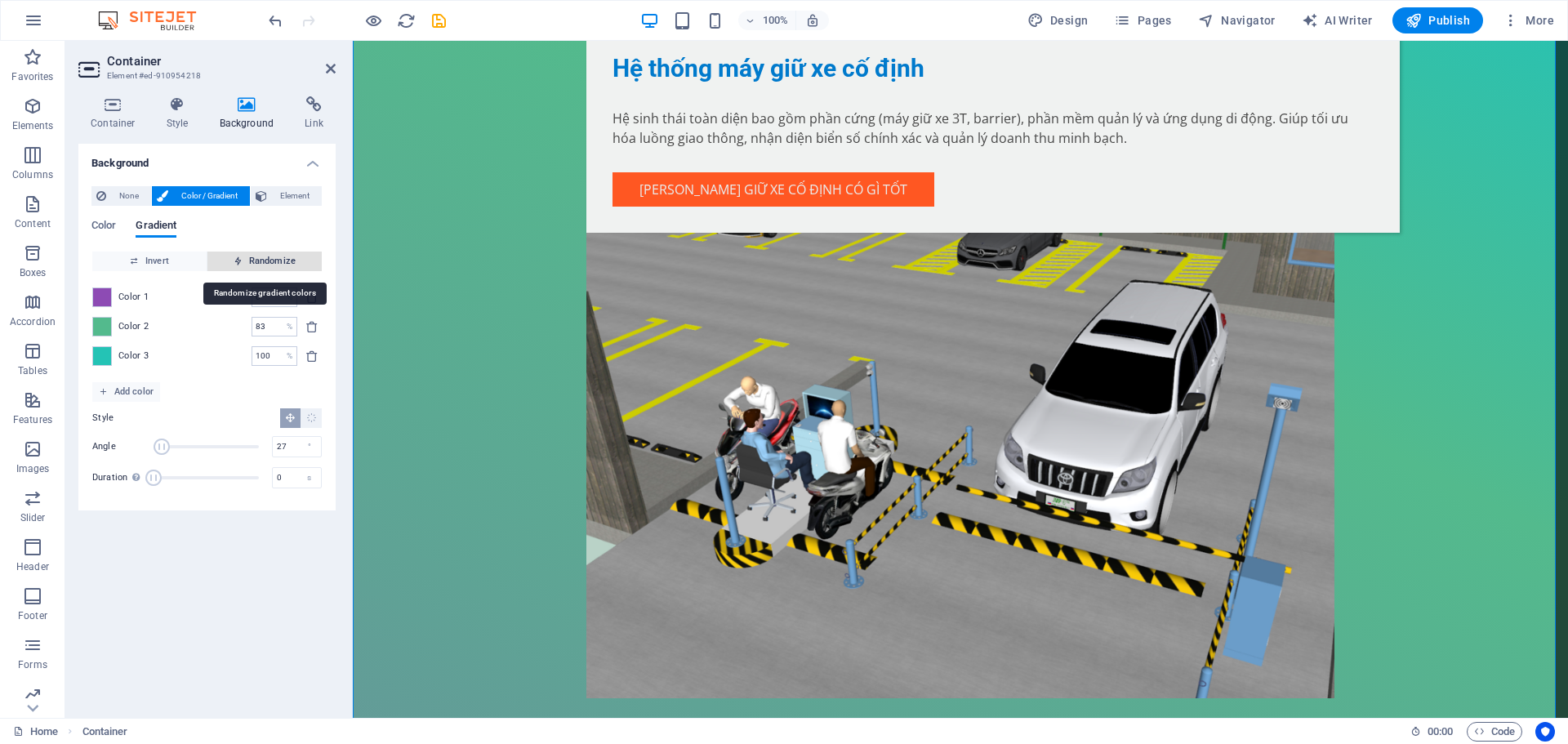
click at [266, 260] on span "Randomize" at bounding box center [264, 261] width 101 height 20
type input "35"
type input "135"
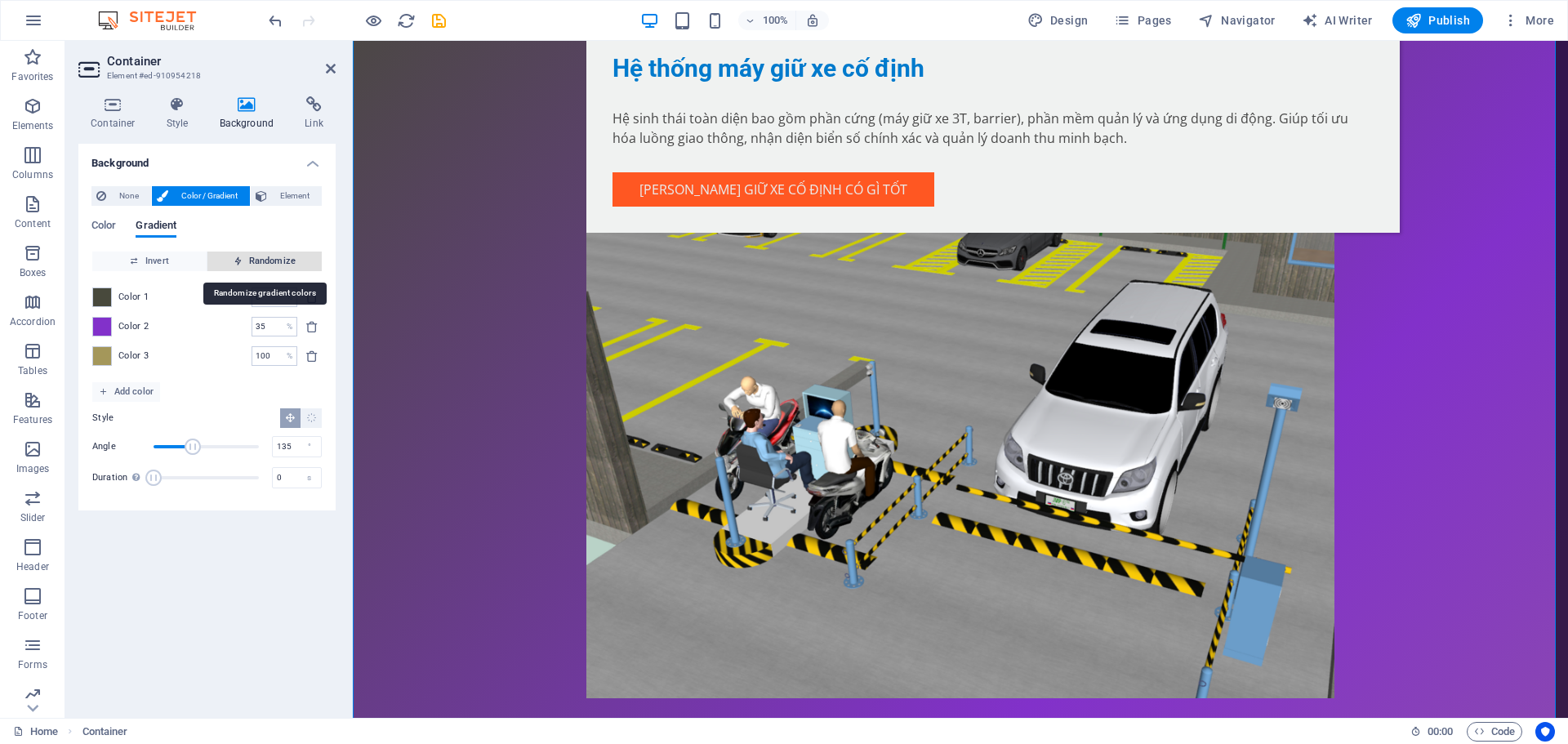
click at [266, 260] on span "Randomize" at bounding box center [264, 261] width 101 height 20
type input "5"
type input "93"
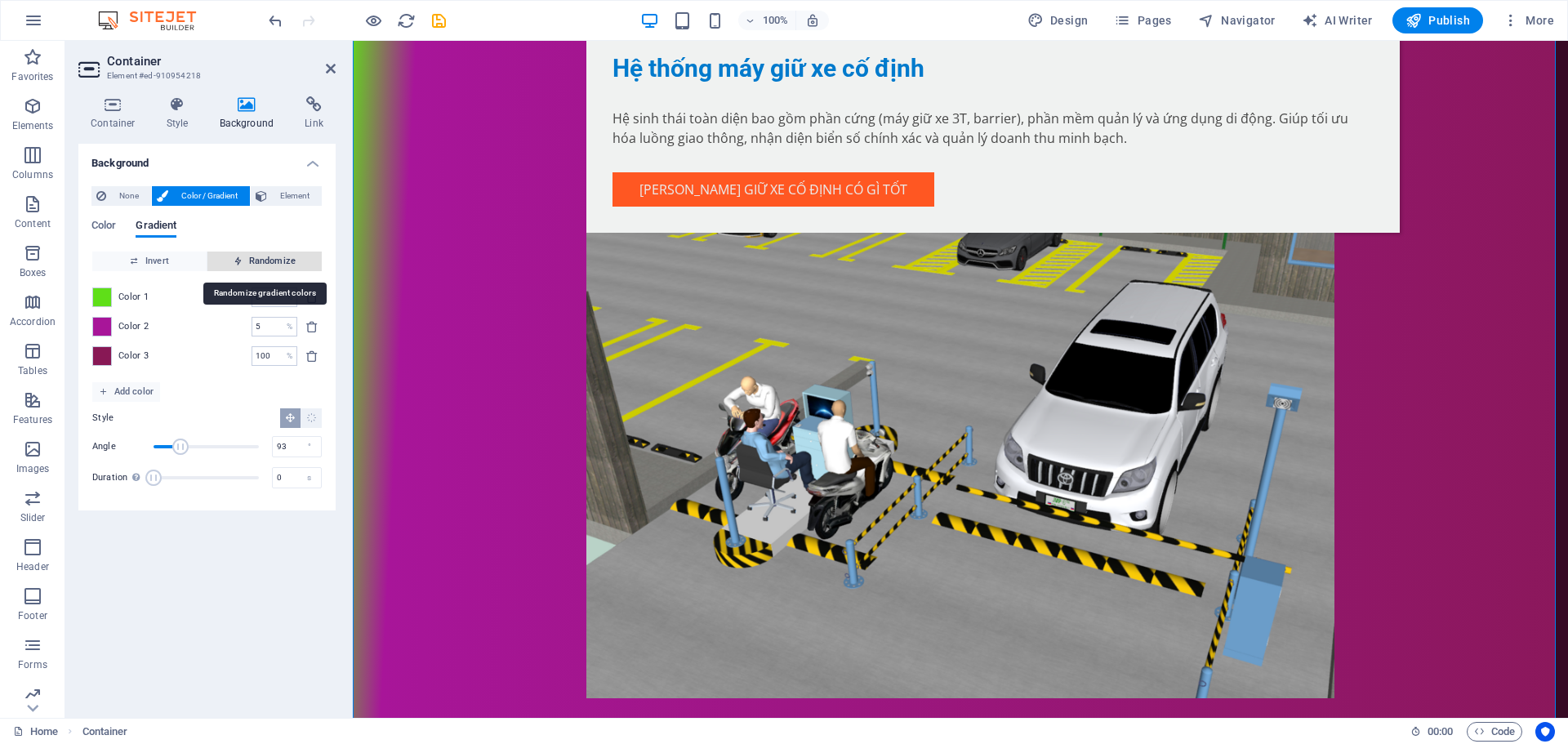
click at [266, 260] on span "Randomize" at bounding box center [264, 261] width 101 height 20
type input "36"
type input "87"
type input "58"
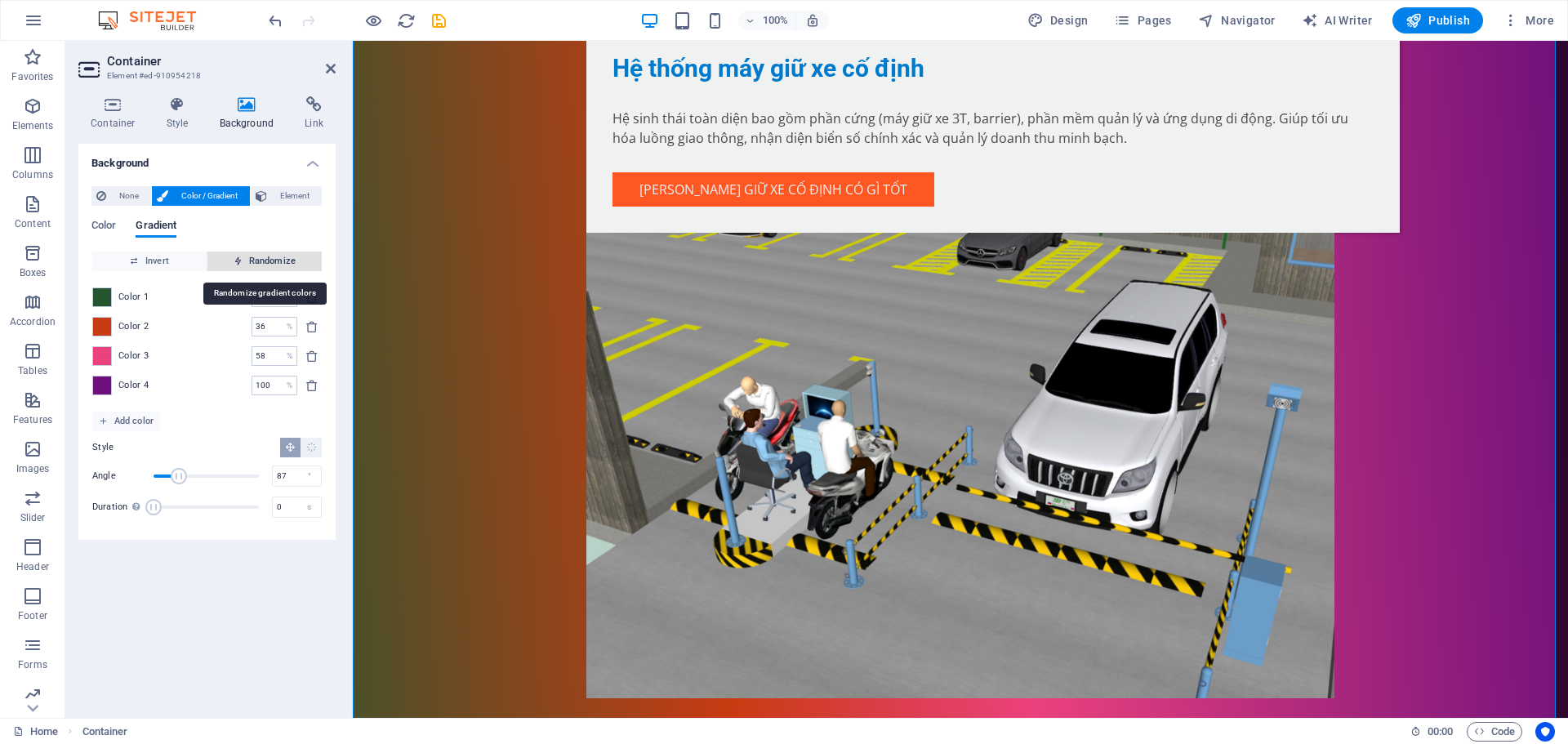
click at [266, 260] on span "Randomize" at bounding box center [264, 261] width 101 height 20
type input "61"
type input "209"
type input "100"
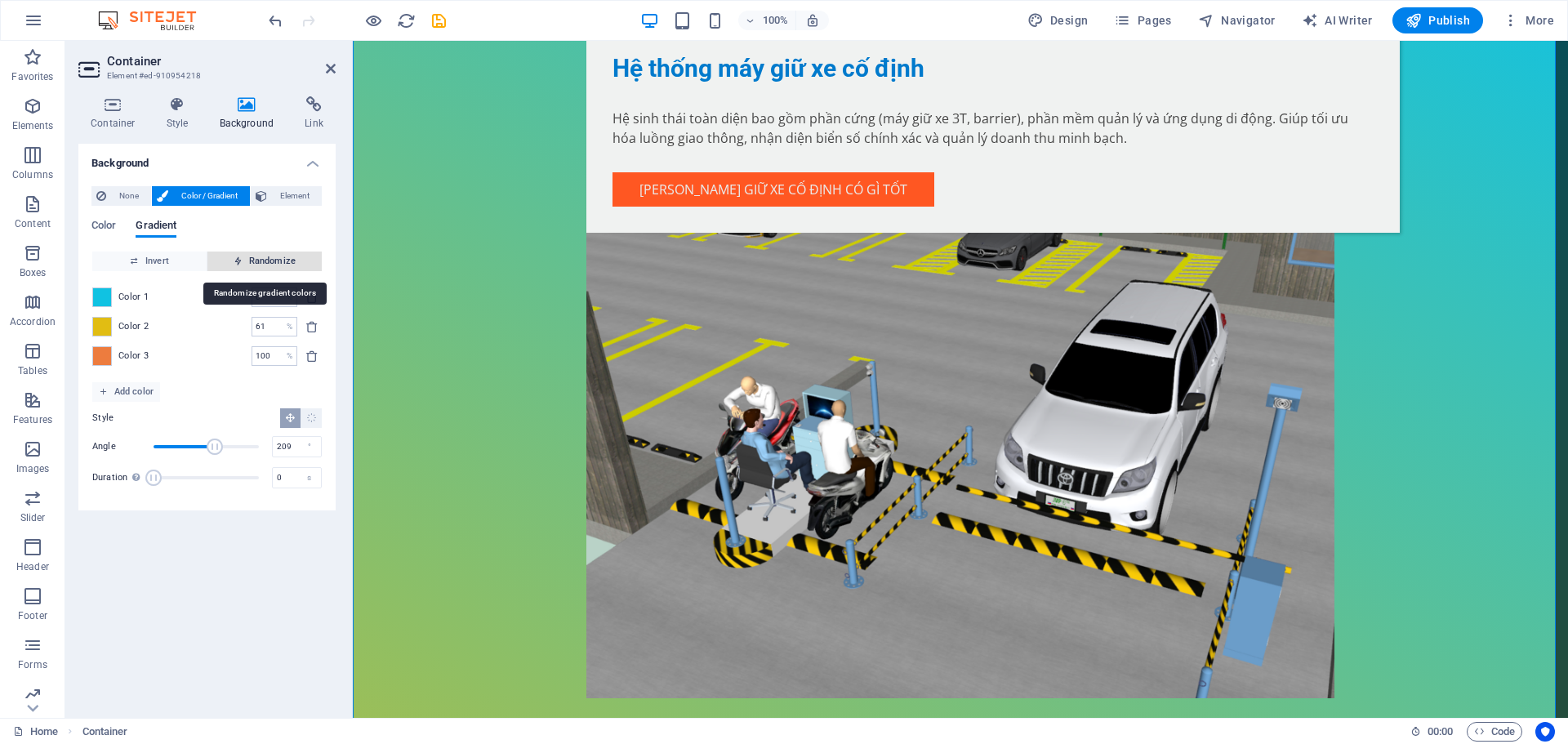
click at [266, 260] on span "Randomize" at bounding box center [264, 261] width 101 height 20
type input "21"
type input "254"
type input "45"
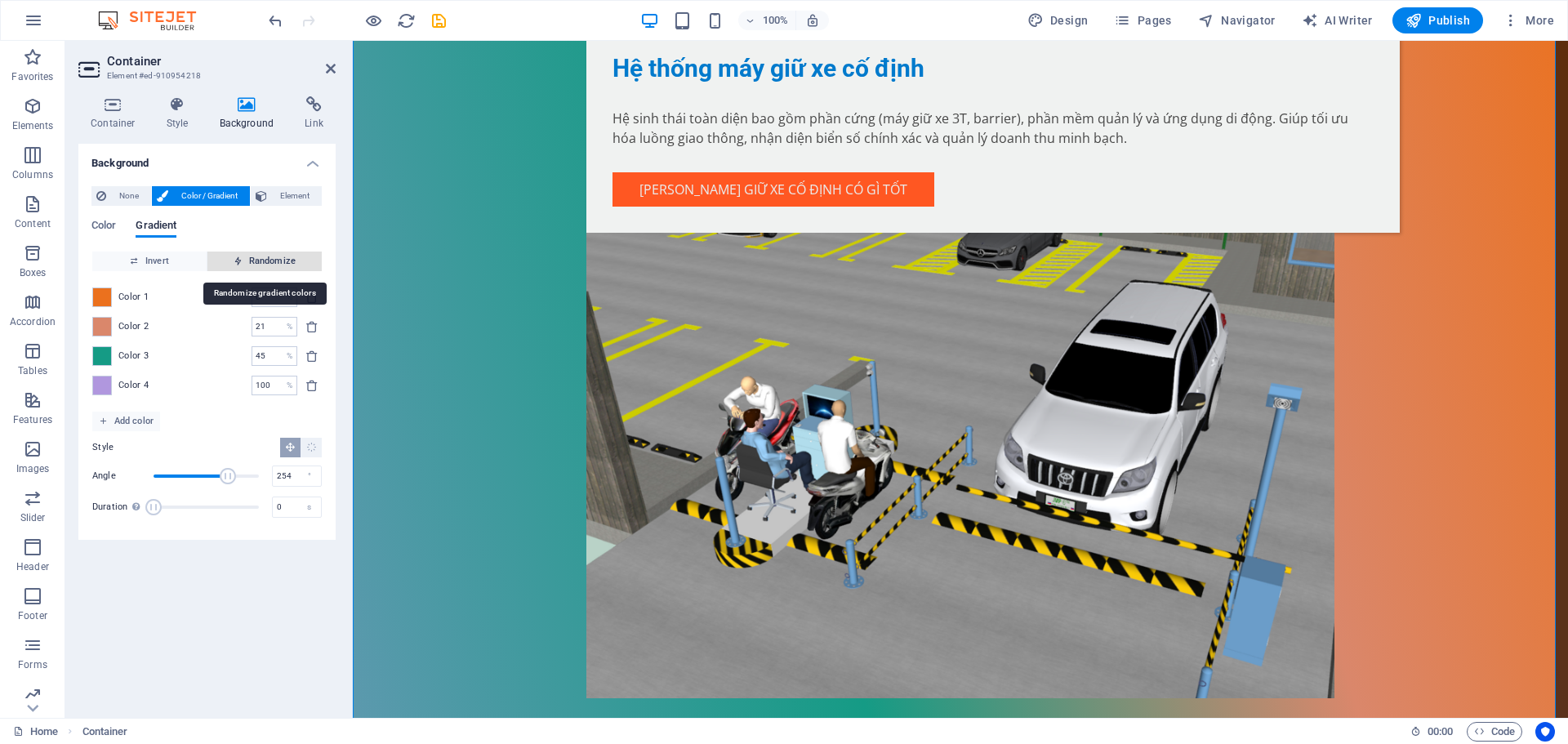
click at [266, 260] on span "Randomize" at bounding box center [264, 261] width 101 height 20
type input "76"
type input "64"
type input "100"
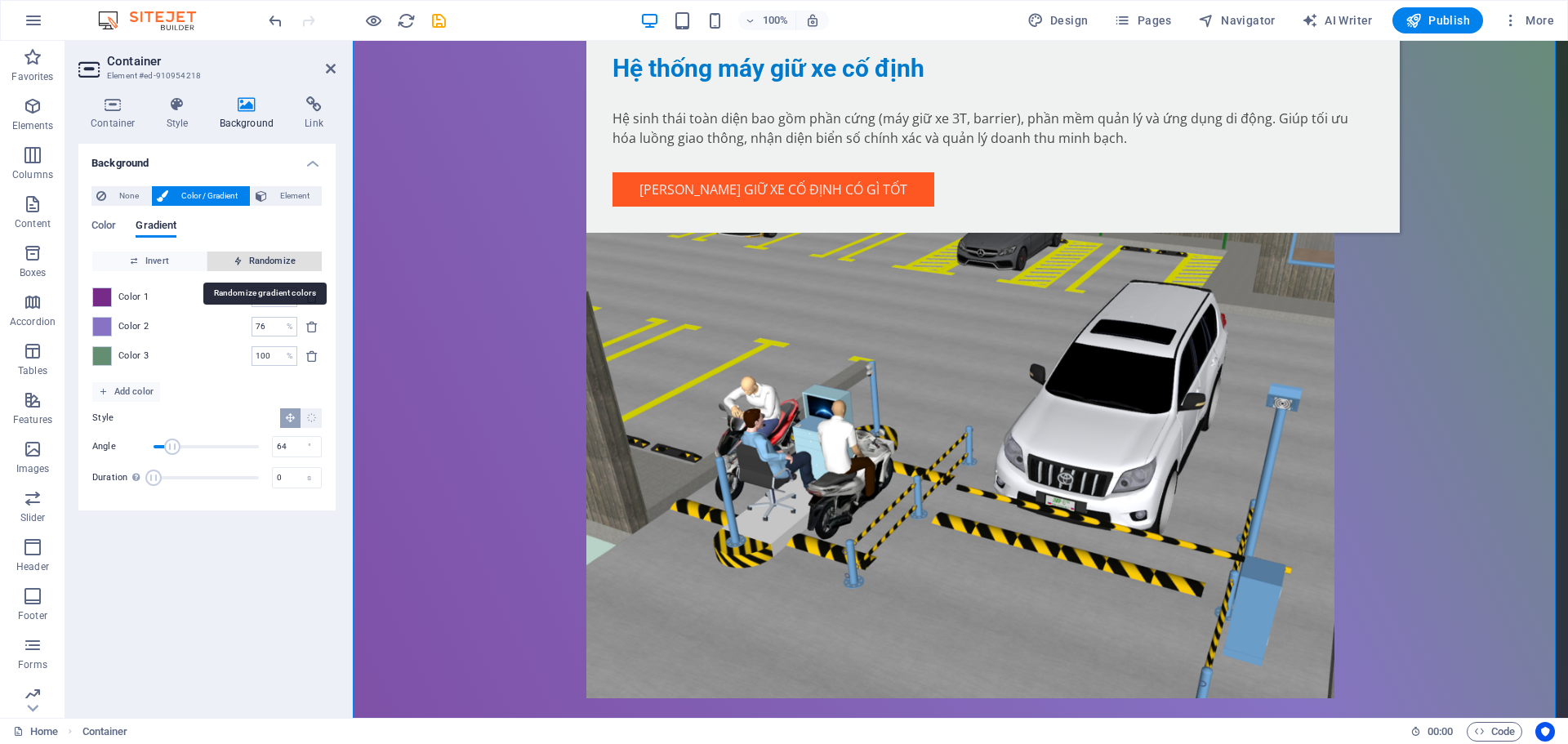
click at [278, 263] on span "Randomize" at bounding box center [264, 261] width 101 height 20
type input "45"
type input "144"
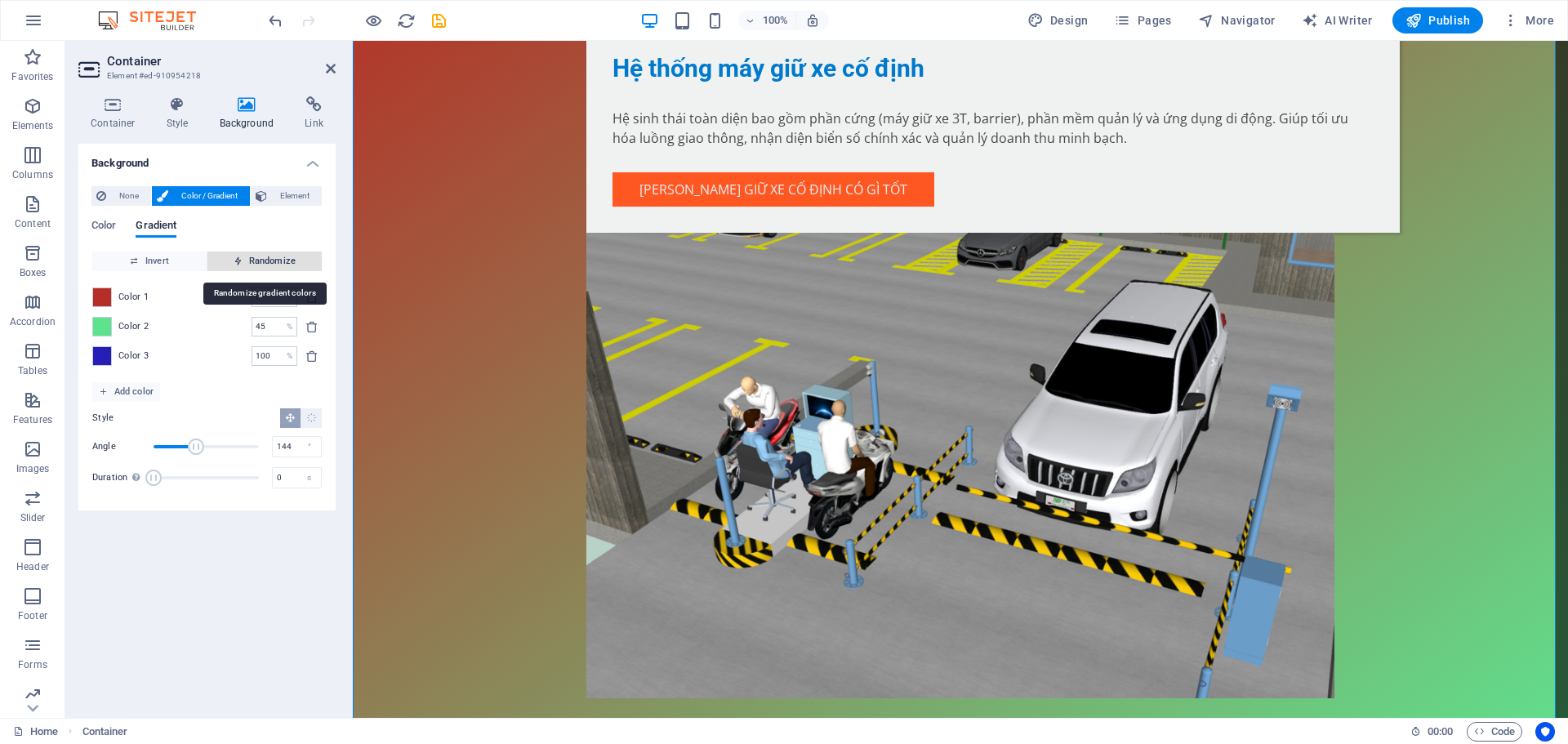
click at [278, 263] on span "Randomize" at bounding box center [264, 261] width 101 height 20
type input "100"
type input "105"
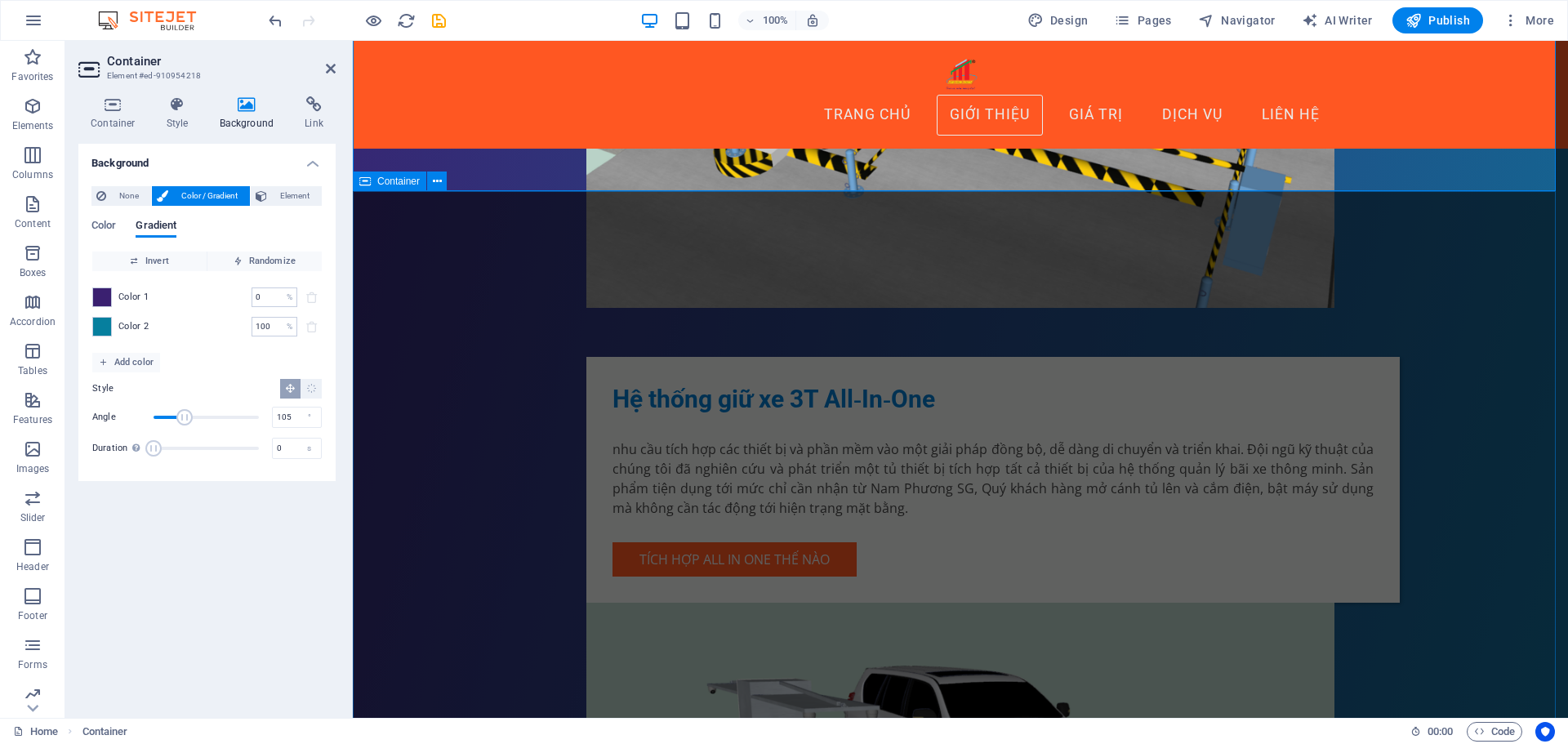
scroll to position [2123, 0]
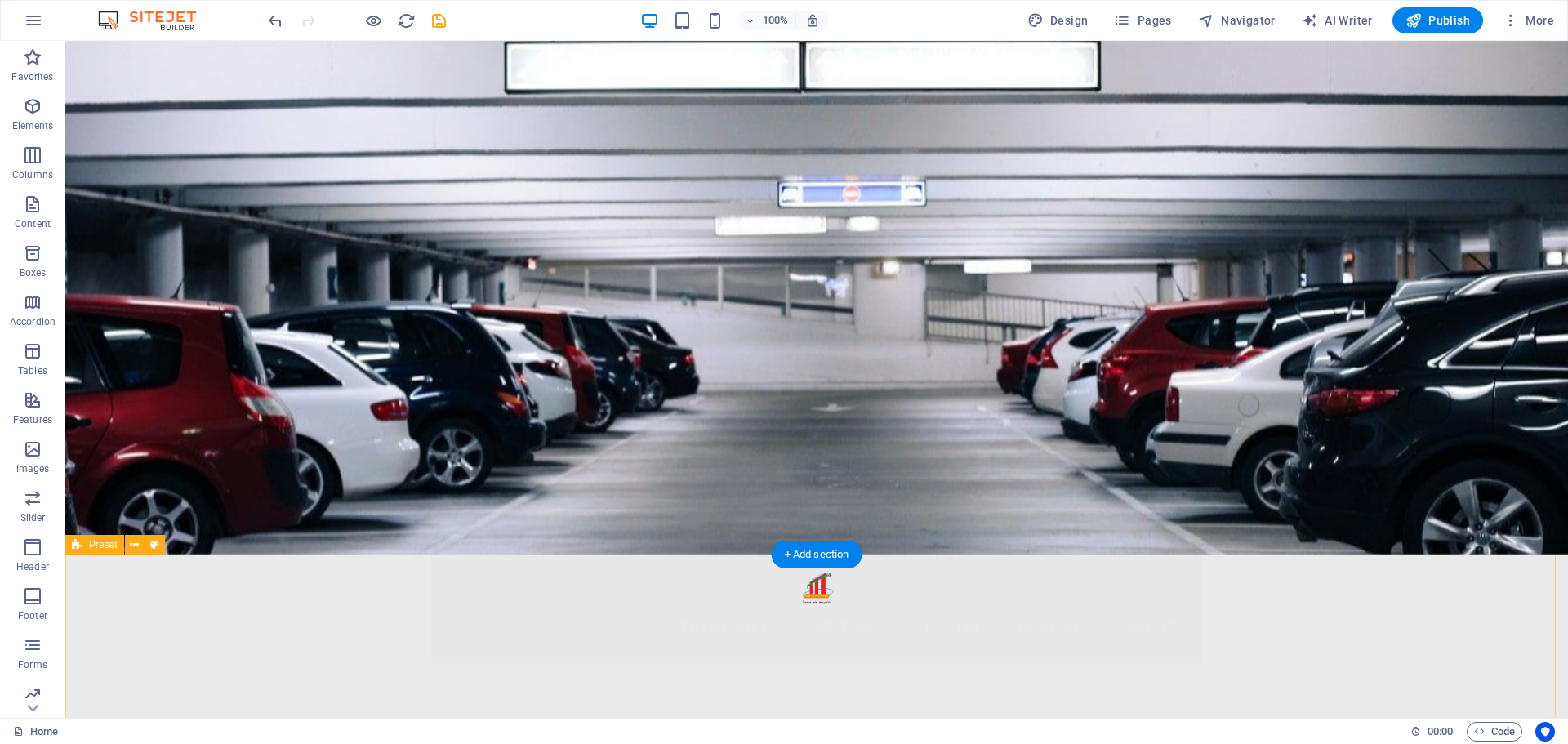
scroll to position [571, 0]
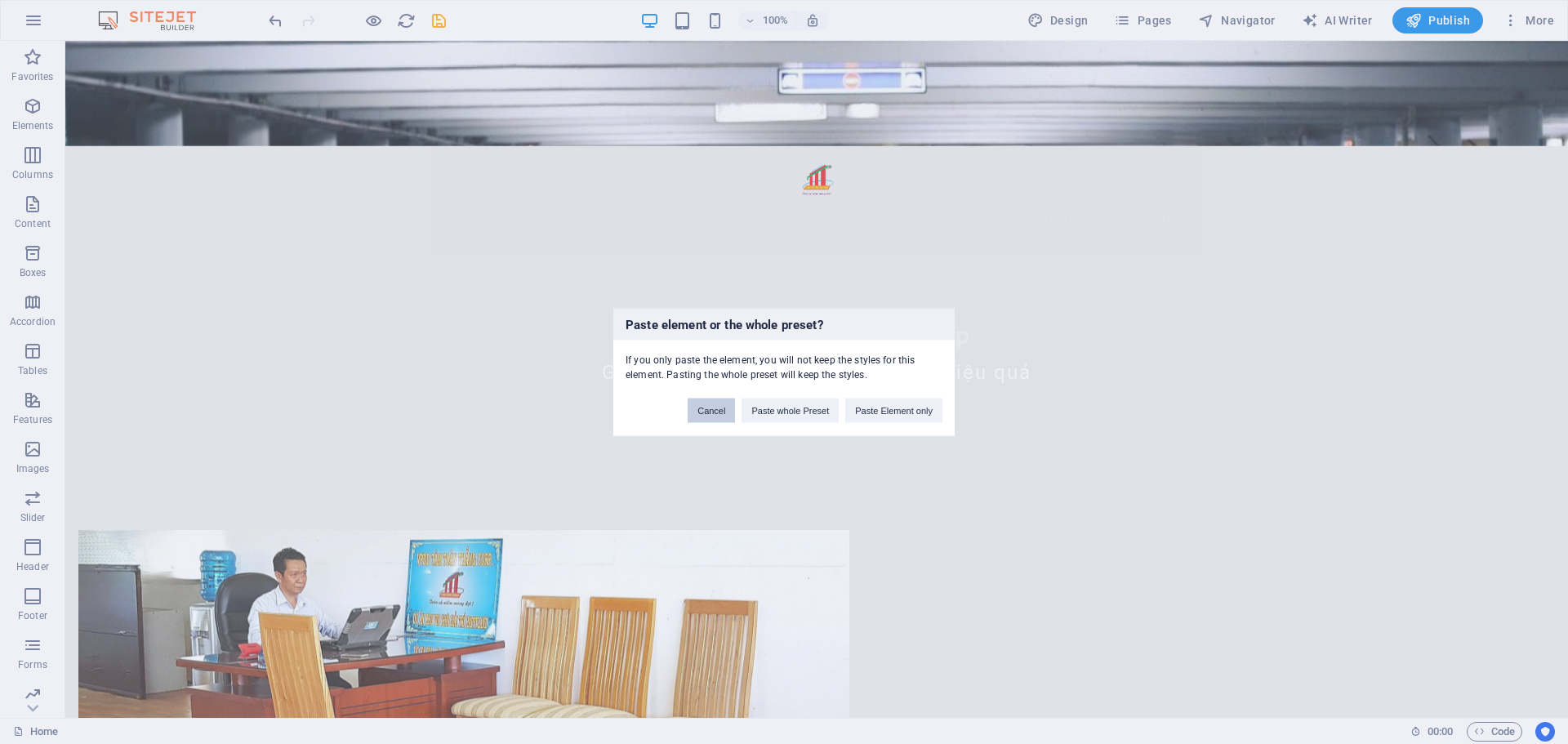
click at [715, 414] on button "Cancel" at bounding box center [711, 410] width 47 height 24
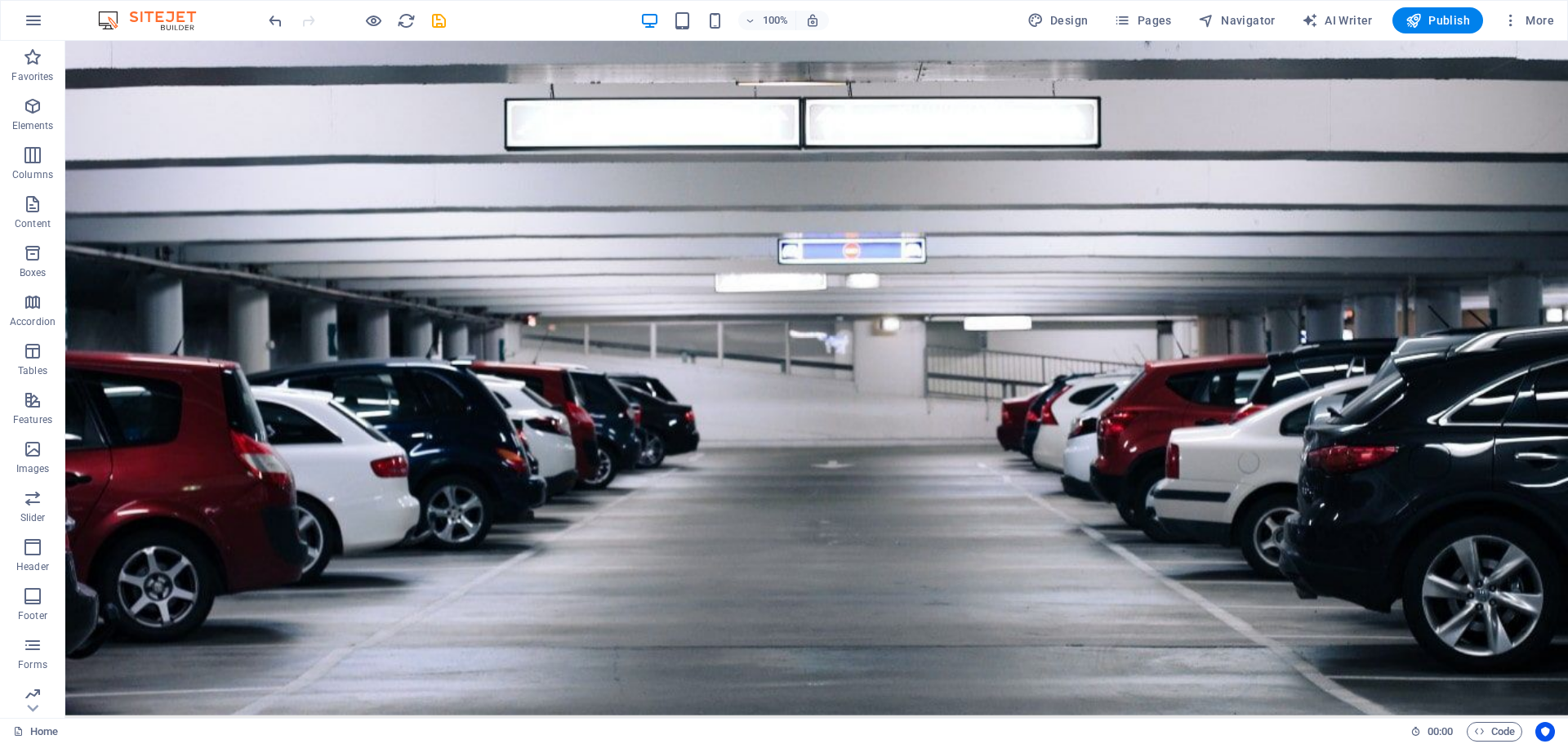
scroll to position [0, 0]
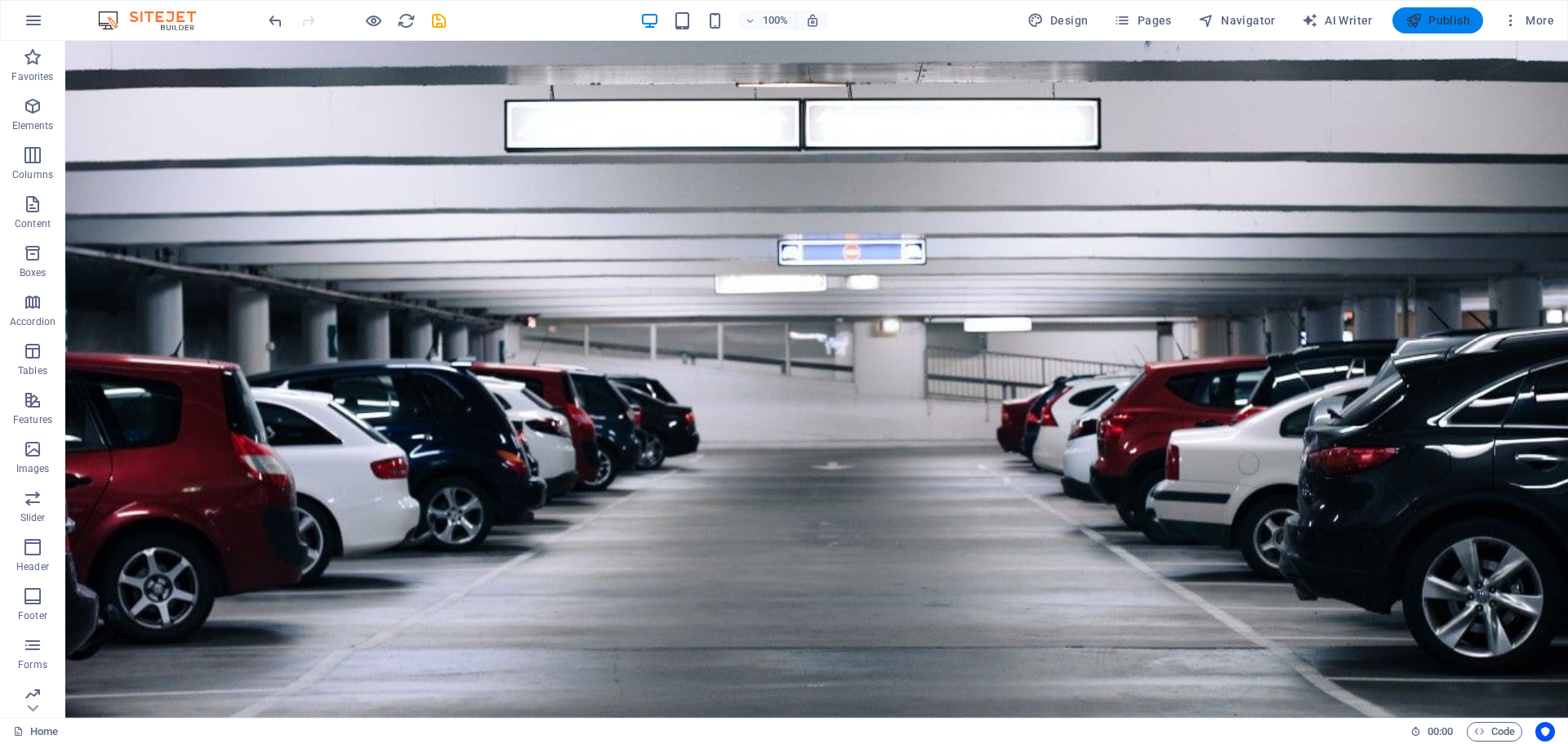
click at [1421, 26] on icon "button" at bounding box center [1414, 20] width 16 height 16
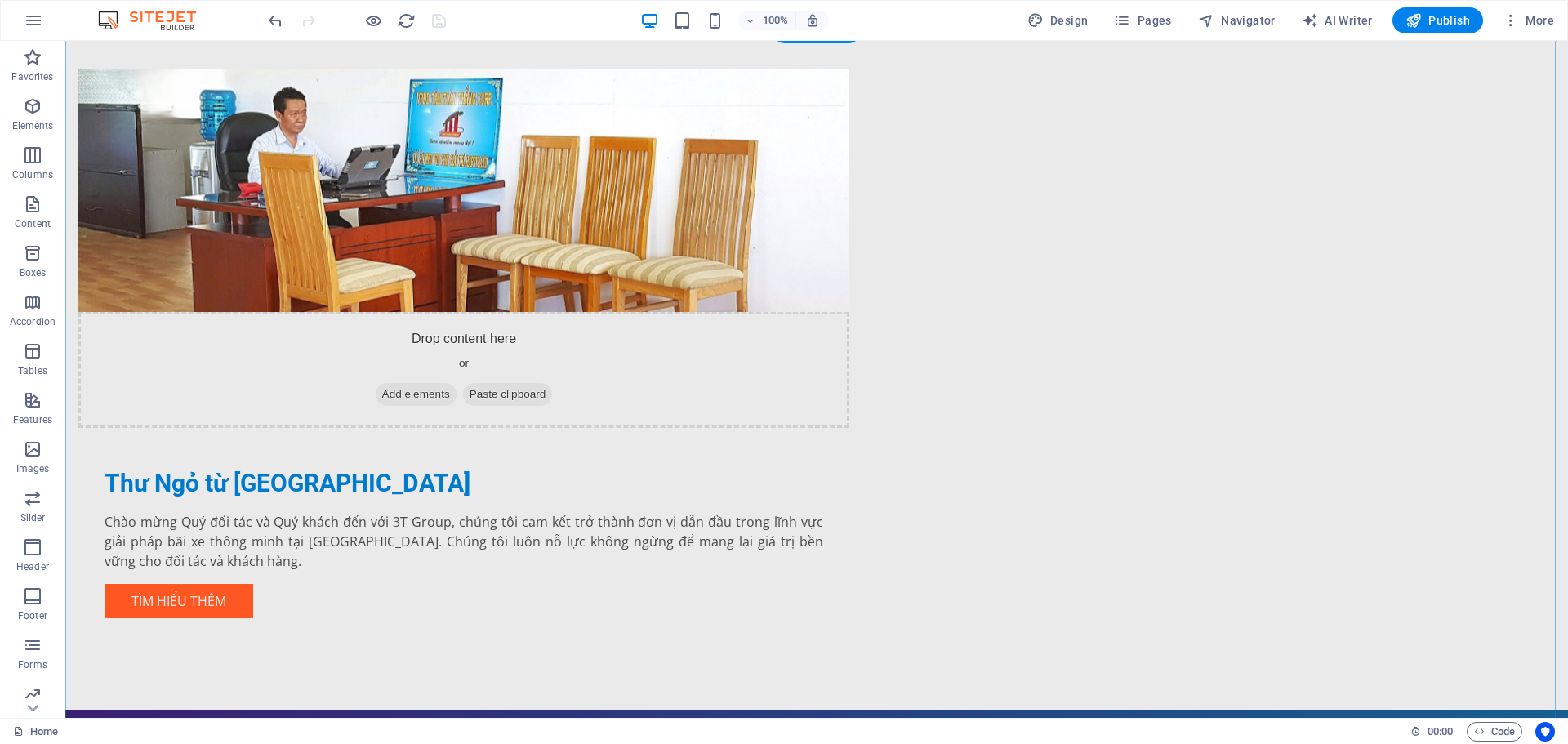
scroll to position [1062, 0]
